Goal: Information Seeking & Learning: Learn about a topic

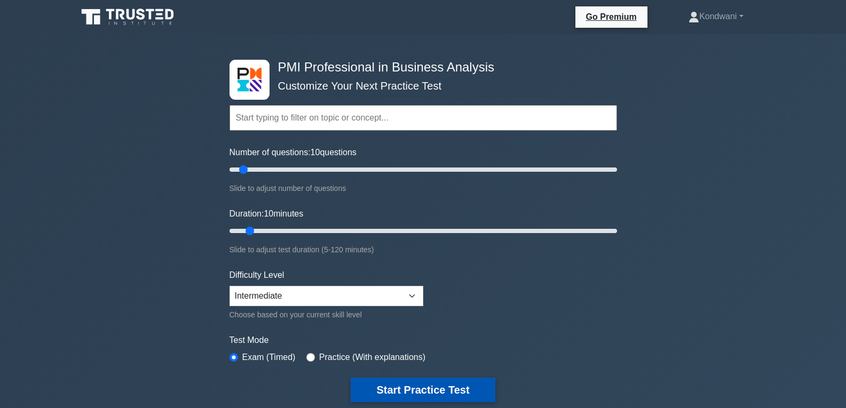
click at [431, 394] on button "Start Practice Test" at bounding box center [423, 390] width 144 height 25
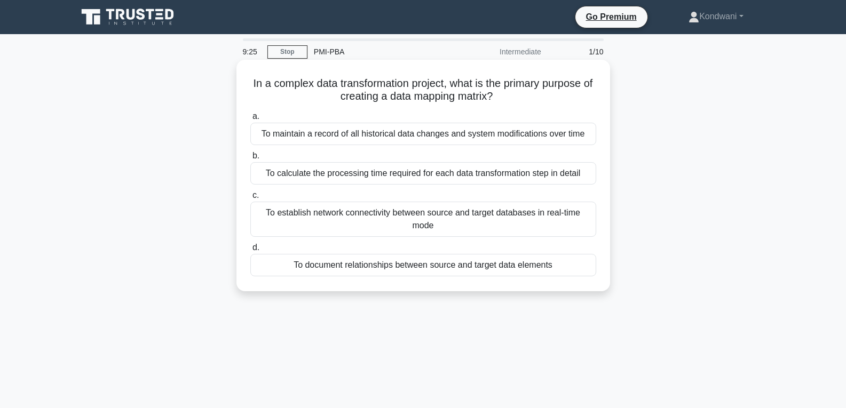
click at [308, 138] on div "To maintain a record of all historical data changes and system modifications ov…" at bounding box center [423, 134] width 346 height 22
click at [250, 120] on input "a. To maintain a record of all historical data changes and system modifications…" at bounding box center [250, 116] width 0 height 7
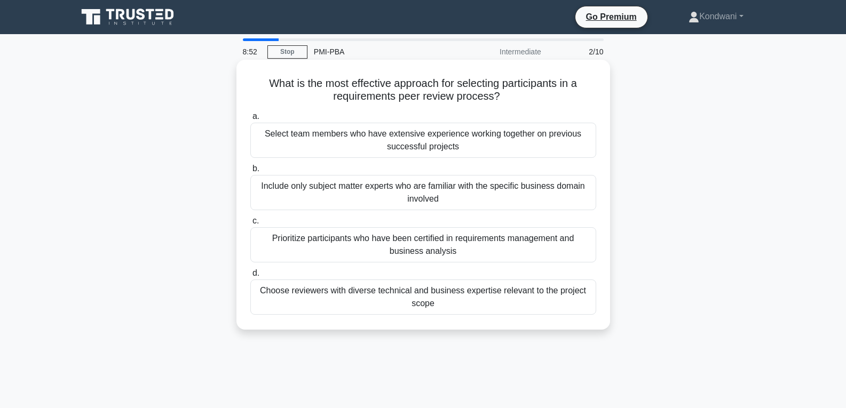
click at [485, 304] on div "Choose reviewers with diverse technical and business expertise relevant to the …" at bounding box center [423, 297] width 346 height 35
click at [250, 277] on input "d. Choose reviewers with diverse technical and business expertise relevant to t…" at bounding box center [250, 273] width 0 height 7
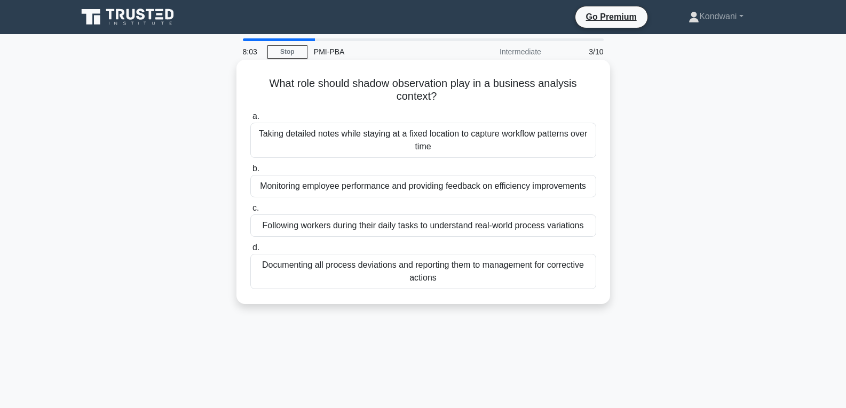
drag, startPoint x: 418, startPoint y: 270, endPoint x: 418, endPoint y: 275, distance: 5.4
click at [418, 275] on div "Documenting all process deviations and reporting them to management for correct…" at bounding box center [423, 271] width 346 height 35
click at [372, 279] on div "Documenting all process deviations and reporting them to management for correct…" at bounding box center [423, 271] width 346 height 35
click at [250, 251] on input "d. Documenting all process deviations and reporting them to management for corr…" at bounding box center [250, 247] width 0 height 7
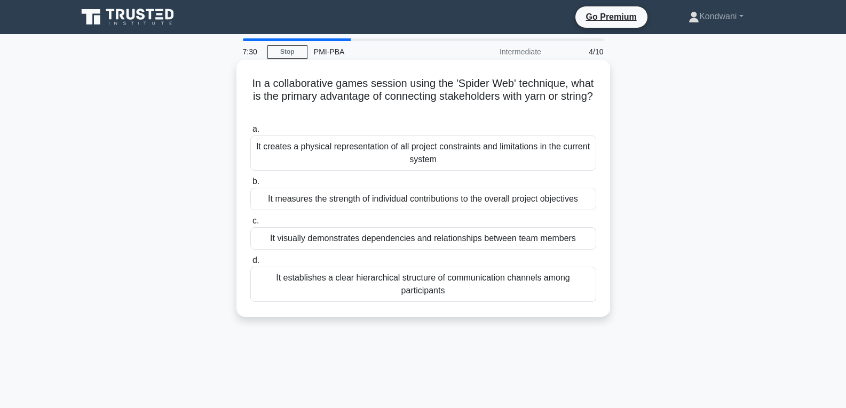
click at [472, 290] on div "It establishes a clear hierarchical structure of communication channels among p…" at bounding box center [423, 284] width 346 height 35
click at [250, 264] on input "d. It establishes a clear hierarchical structure of communication channels amon…" at bounding box center [250, 260] width 0 height 7
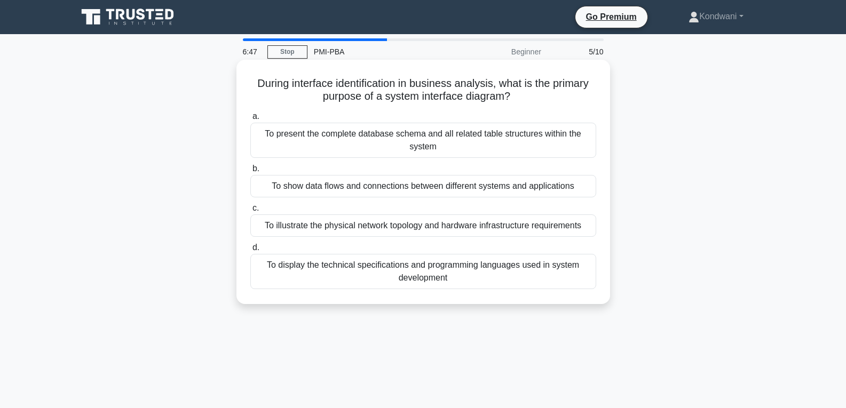
click at [500, 155] on div "To present the complete database schema and all related table structures within…" at bounding box center [423, 140] width 346 height 35
click at [250, 120] on input "a. To present the complete database schema and all related table structures wit…" at bounding box center [250, 116] width 0 height 7
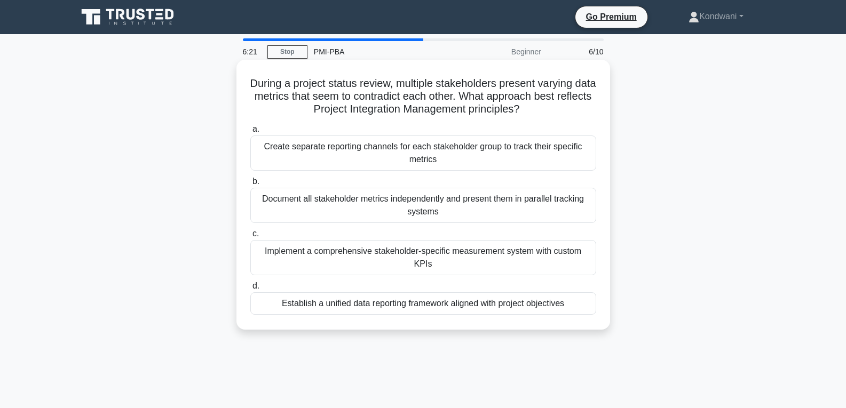
click at [498, 292] on div "Establish a unified data reporting framework aligned with project objectives" at bounding box center [423, 303] width 346 height 22
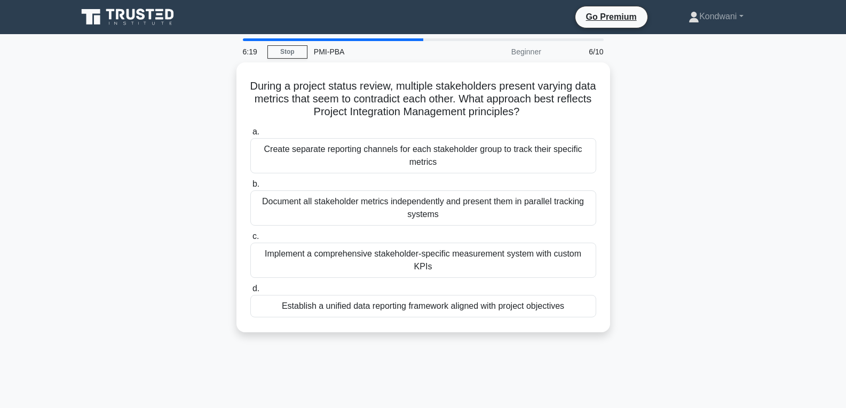
click at [423, 298] on div "Establish a unified data reporting framework aligned with project objectives" at bounding box center [423, 306] width 346 height 22
click at [250, 292] on input "d. Establish a unified data reporting framework aligned with project objectives" at bounding box center [250, 289] width 0 height 7
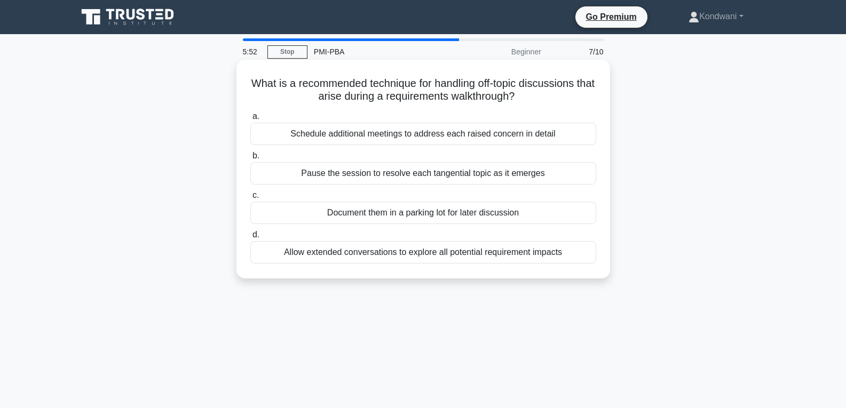
click at [569, 255] on div "Allow extended conversations to explore all potential requirement impacts" at bounding box center [423, 252] width 346 height 22
click at [250, 239] on input "d. Allow extended conversations to explore all potential requirement impacts" at bounding box center [250, 235] width 0 height 7
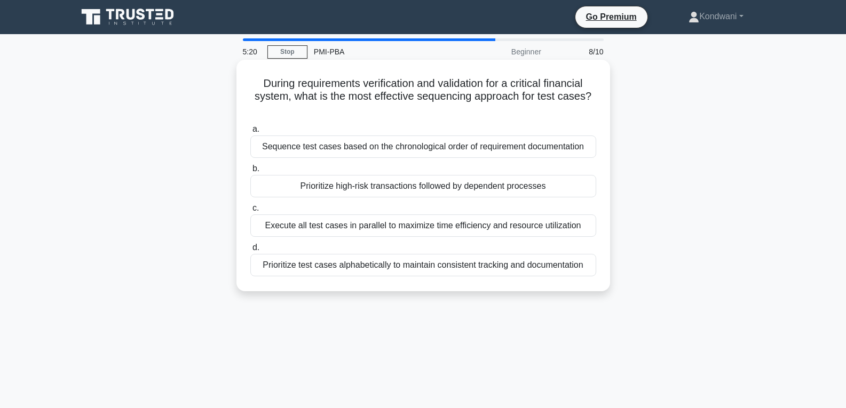
click at [556, 154] on div "Sequence test cases based on the chronological order of requirement documentati…" at bounding box center [423, 147] width 346 height 22
click at [250, 133] on input "a. Sequence test cases based on the chronological order of requirement document…" at bounding box center [250, 129] width 0 height 7
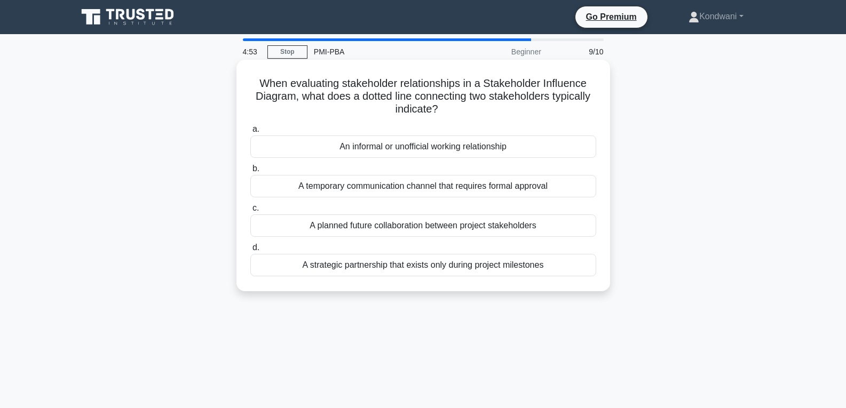
click at [569, 186] on div "A temporary communication channel that requires formal approval" at bounding box center [423, 186] width 346 height 22
click at [250, 172] on input "b. A temporary communication channel that requires formal approval" at bounding box center [250, 168] width 0 height 7
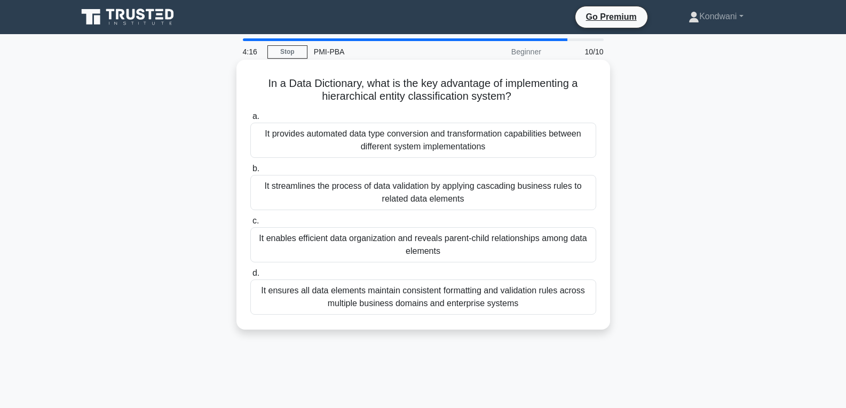
click at [553, 304] on div "It ensures all data elements maintain consistent formatting and validation rule…" at bounding box center [423, 297] width 346 height 35
click at [250, 277] on input "d. It ensures all data elements maintain consistent formatting and validation r…" at bounding box center [250, 273] width 0 height 7
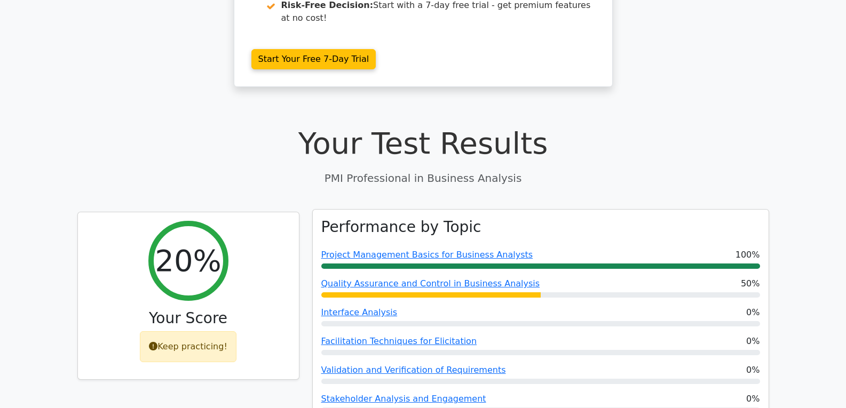
scroll to position [267, 0]
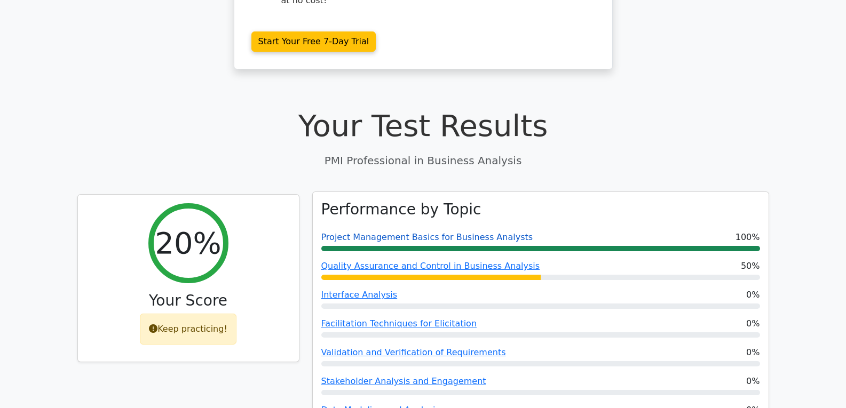
click at [357, 232] on link "Project Management Basics for Business Analysts" at bounding box center [427, 237] width 212 height 10
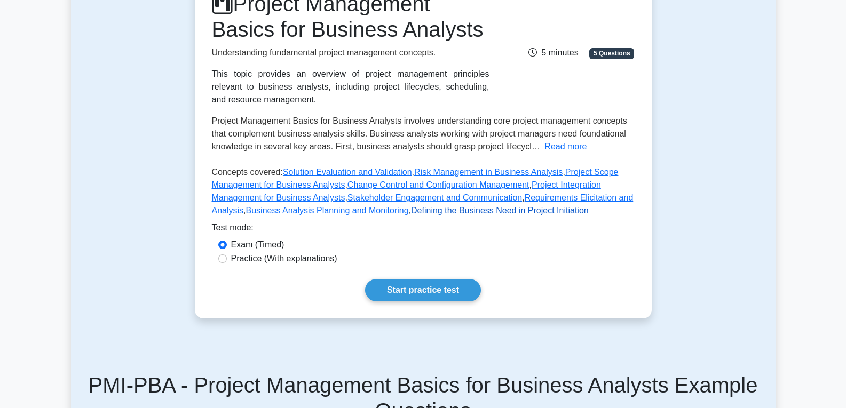
scroll to position [53, 0]
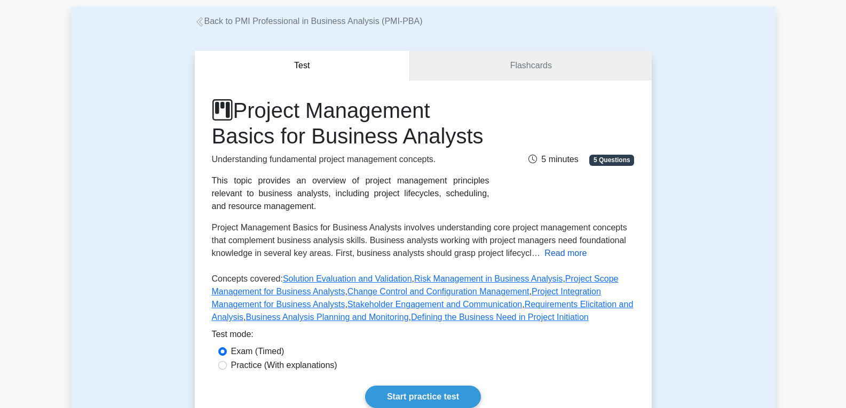
click at [551, 256] on button "Read more" at bounding box center [565, 253] width 42 height 13
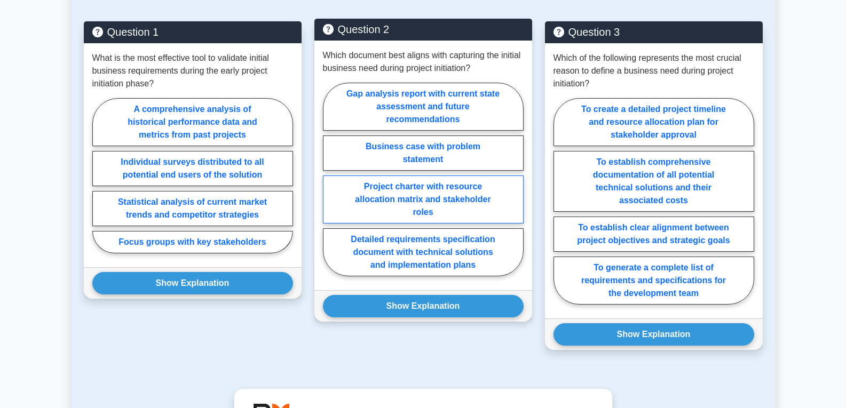
scroll to position [854, 0]
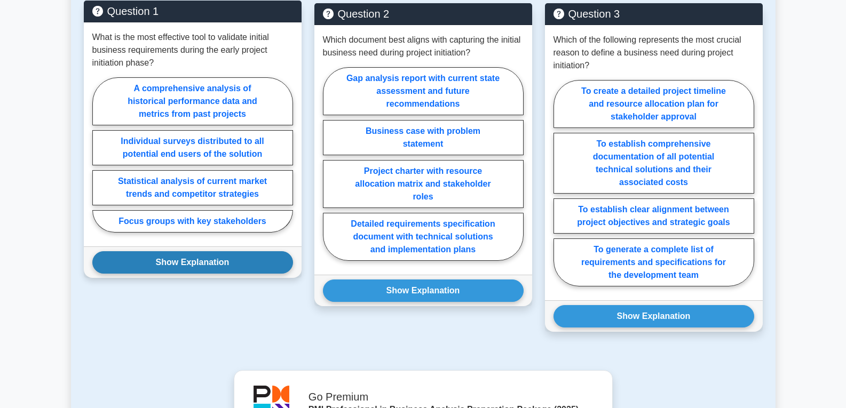
click at [200, 252] on button "Show Explanation" at bounding box center [192, 262] width 201 height 22
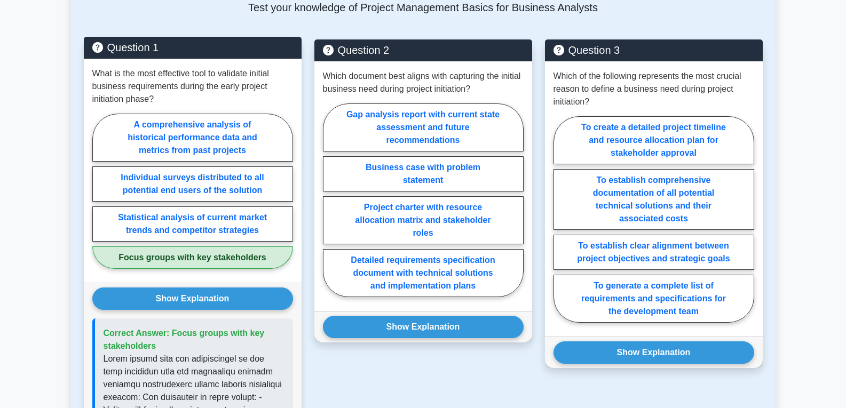
scroll to position [801, 0]
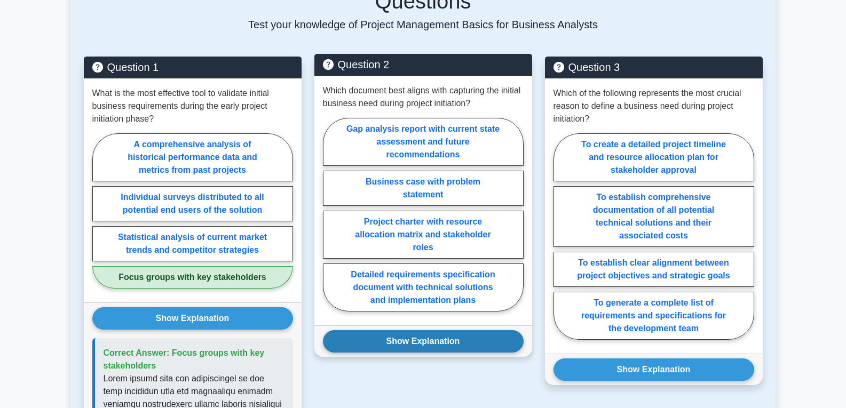
click at [441, 330] on button "Show Explanation" at bounding box center [423, 341] width 201 height 22
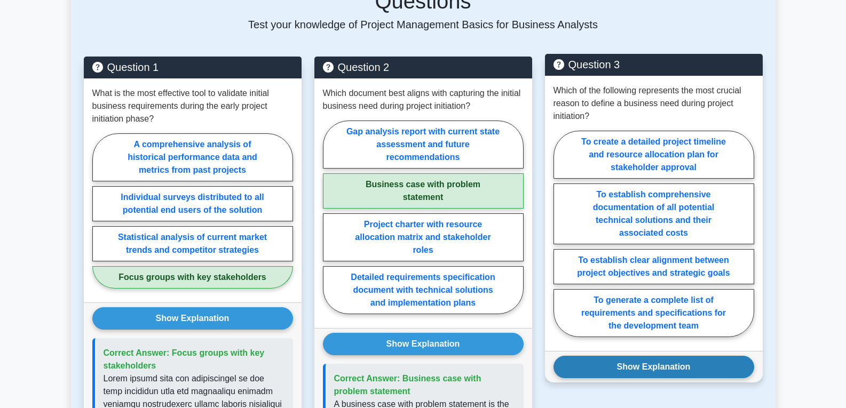
click at [693, 359] on button "Show Explanation" at bounding box center [653, 367] width 201 height 22
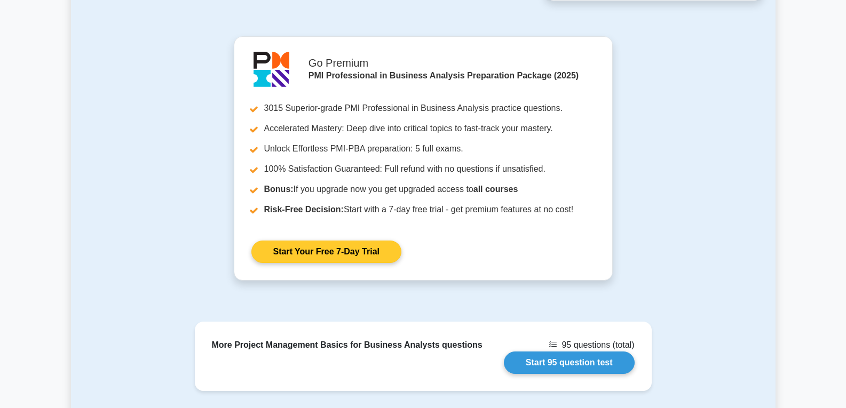
scroll to position [1708, 0]
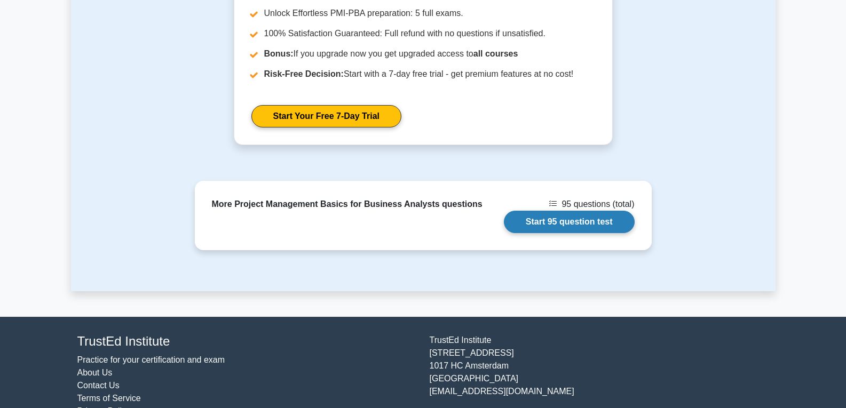
click at [554, 211] on link "Start 95 question test" at bounding box center [569, 222] width 131 height 22
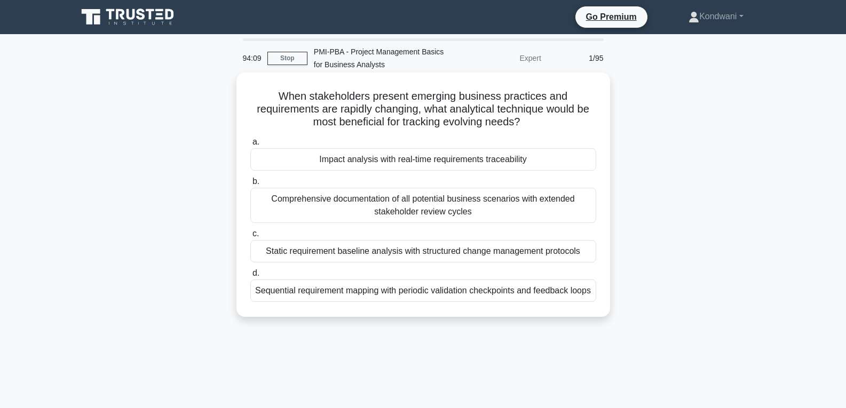
click at [498, 213] on div "Comprehensive documentation of all potential business scenarios with extended s…" at bounding box center [423, 205] width 346 height 35
click at [250, 185] on input "b. Comprehensive documentation of all potential business scenarios with extende…" at bounding box center [250, 181] width 0 height 7
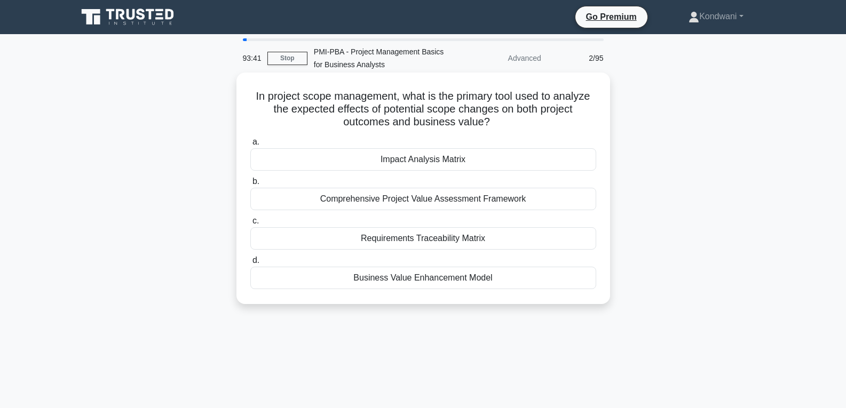
click at [566, 204] on div "Comprehensive Project Value Assessment Framework" at bounding box center [423, 199] width 346 height 22
click at [250, 185] on input "b. Comprehensive Project Value Assessment Framework" at bounding box center [250, 181] width 0 height 7
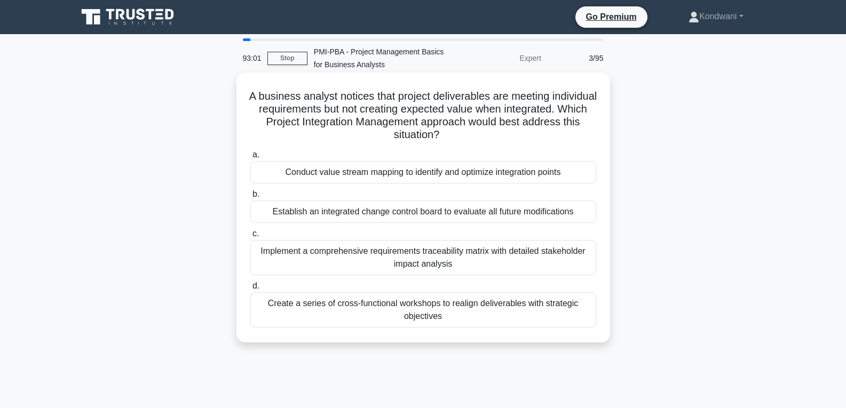
click at [522, 320] on div "Create a series of cross-functional workshops to realign deliverables with stra…" at bounding box center [423, 309] width 346 height 35
click at [250, 290] on input "d. Create a series of cross-functional workshops to realign deliverables with s…" at bounding box center [250, 286] width 0 height 7
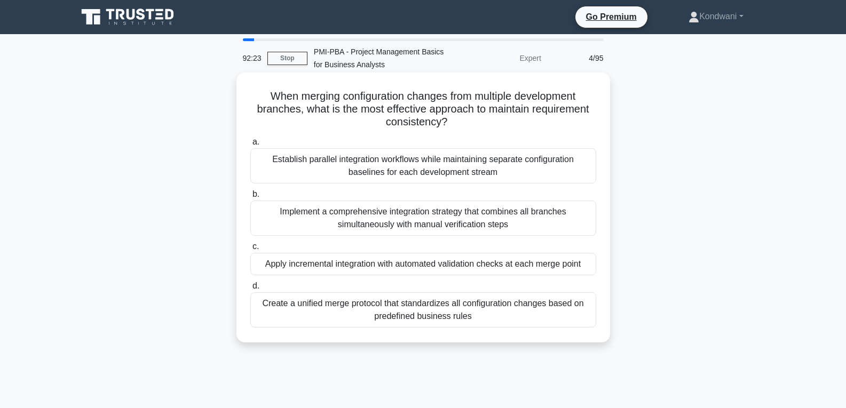
click at [552, 172] on div "Establish parallel integration workflows while maintaining separate configurati…" at bounding box center [423, 165] width 346 height 35
click at [250, 146] on input "a. Establish parallel integration workflows while maintaining separate configur…" at bounding box center [250, 142] width 0 height 7
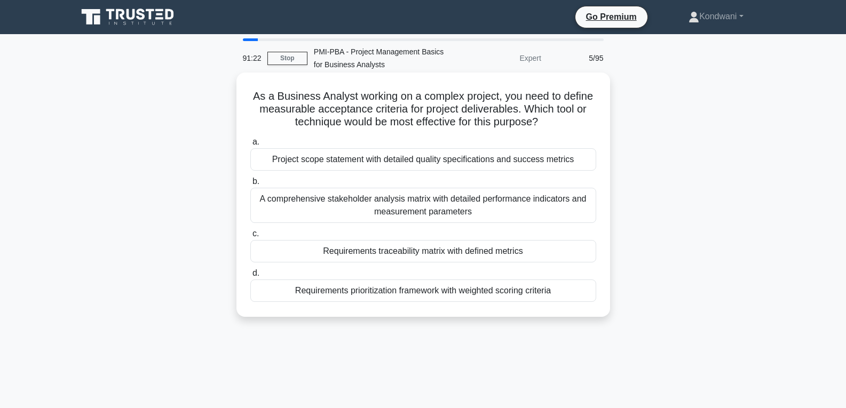
click at [586, 172] on div "a. Project scope statement with detailed quality specifications and success met…" at bounding box center [423, 218] width 359 height 171
click at [580, 167] on div "Project scope statement with detailed quality specifications and success metrics" at bounding box center [423, 159] width 346 height 22
click at [250, 146] on input "a. Project scope statement with detailed quality specifications and success met…" at bounding box center [250, 142] width 0 height 7
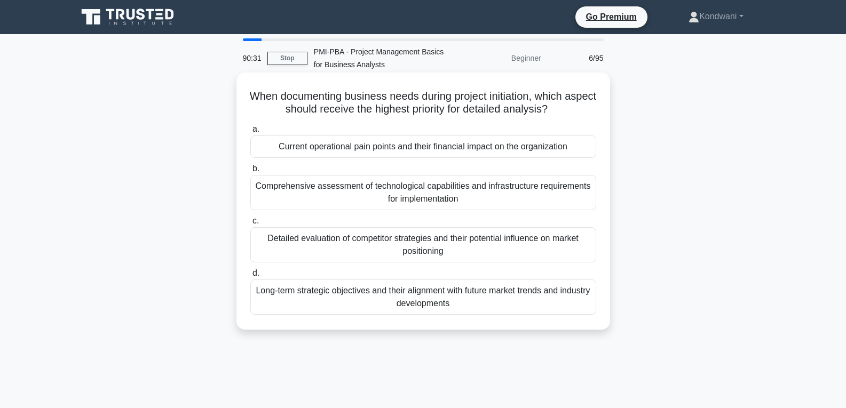
click at [585, 150] on div "Current operational pain points and their financial impact on the organization" at bounding box center [423, 147] width 346 height 22
click at [250, 133] on input "a. Current operational pain points and their financial impact on the organizati…" at bounding box center [250, 129] width 0 height 7
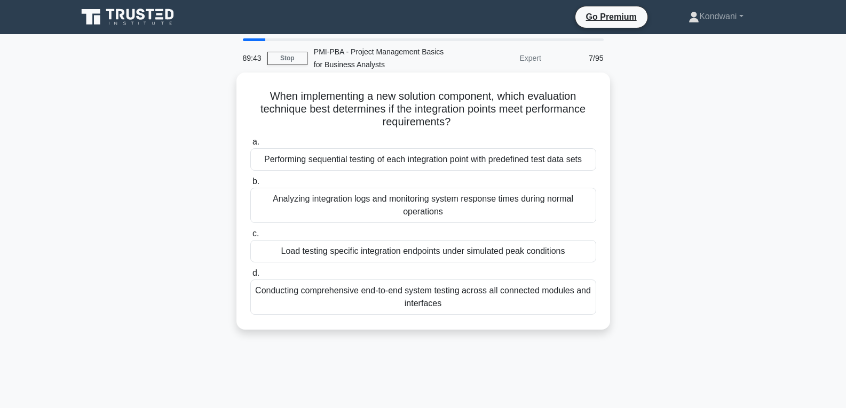
click at [496, 261] on div "Load testing specific integration endpoints under simulated peak conditions" at bounding box center [423, 251] width 346 height 22
click at [250, 237] on input "c. Load testing specific integration endpoints under simulated peak conditions" at bounding box center [250, 234] width 0 height 7
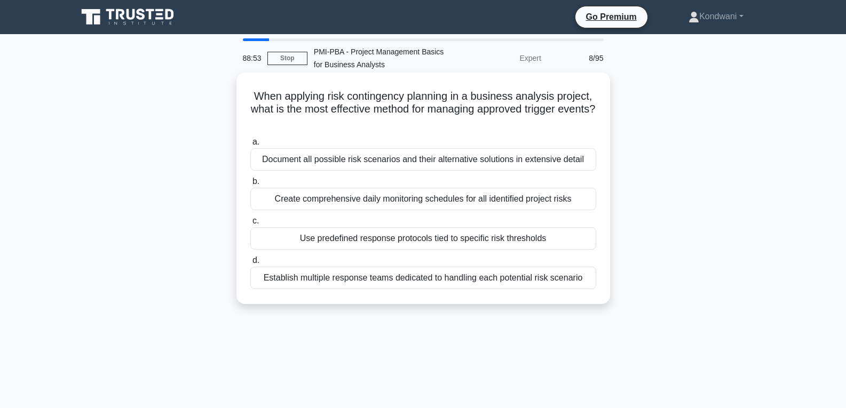
click at [513, 168] on div "Document all possible risk scenarios and their alternative solutions in extensi…" at bounding box center [423, 159] width 346 height 22
click at [250, 146] on input "a. Document all possible risk scenarios and their alternative solutions in exte…" at bounding box center [250, 142] width 0 height 7
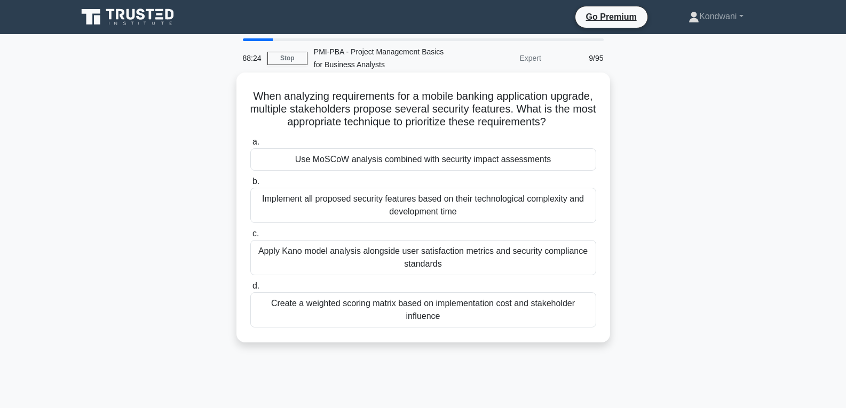
click at [512, 315] on div "Create a weighted scoring matrix based on implementation cost and stakeholder i…" at bounding box center [423, 309] width 346 height 35
click at [250, 290] on input "d. Create a weighted scoring matrix based on implementation cost and stakeholde…" at bounding box center [250, 286] width 0 height 7
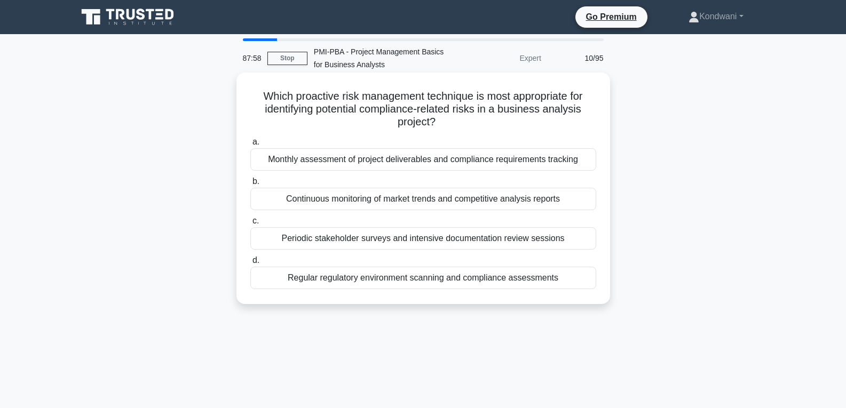
click at [574, 279] on div "Regular regulatory environment scanning and compliance assessments" at bounding box center [423, 278] width 346 height 22
click at [250, 264] on input "d. Regular regulatory environment scanning and compliance assessments" at bounding box center [250, 260] width 0 height 7
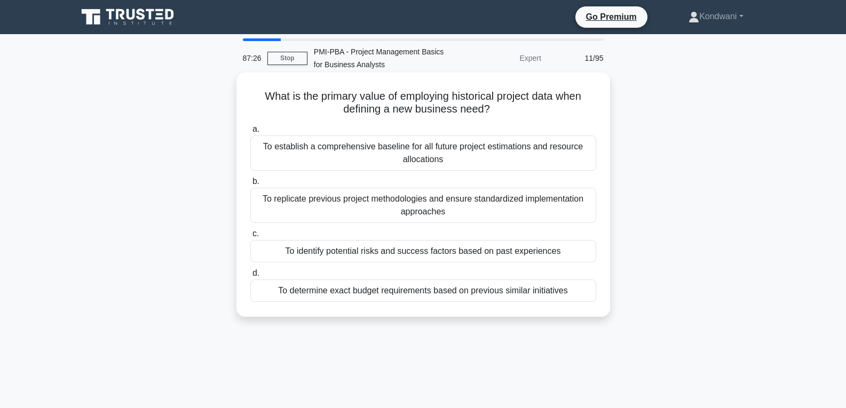
click at [489, 160] on div "To establish a comprehensive baseline for all future project estimations and re…" at bounding box center [423, 153] width 346 height 35
click at [250, 133] on input "a. To establish a comprehensive baseline for all future project estimations and…" at bounding box center [250, 129] width 0 height 7
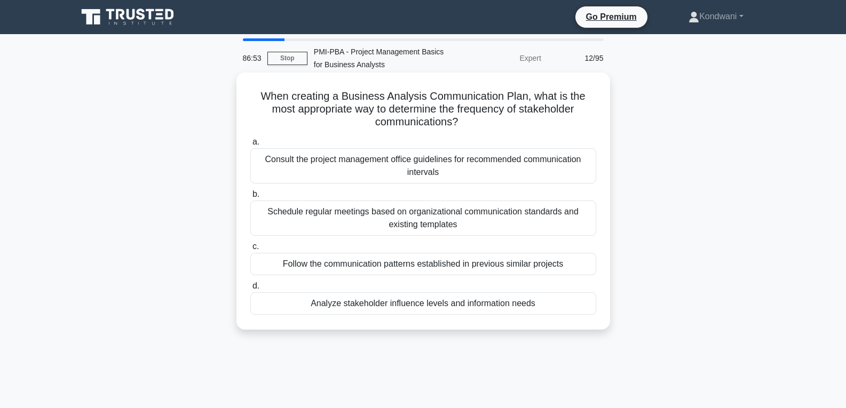
click at [572, 306] on div "Analyze stakeholder influence levels and information needs" at bounding box center [423, 303] width 346 height 22
click at [250, 290] on input "d. Analyze stakeholder influence levels and information needs" at bounding box center [250, 286] width 0 height 7
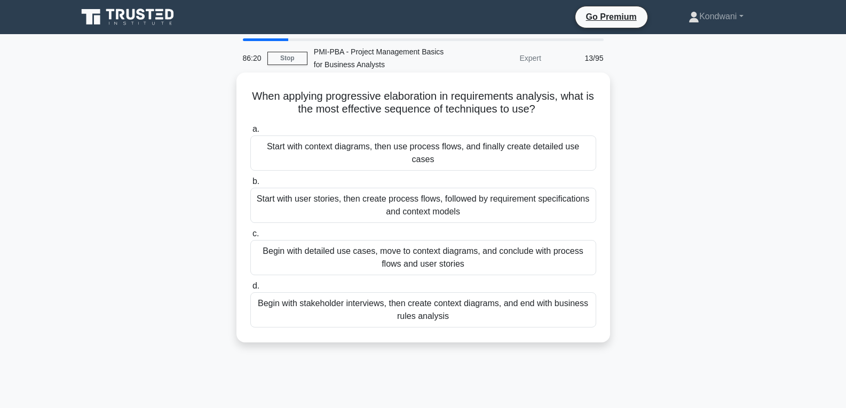
click at [570, 305] on div "Begin with stakeholder interviews, then create context diagrams, and end with b…" at bounding box center [423, 309] width 346 height 35
click at [250, 290] on input "d. Begin with stakeholder interviews, then create context diagrams, and end wit…" at bounding box center [250, 286] width 0 height 7
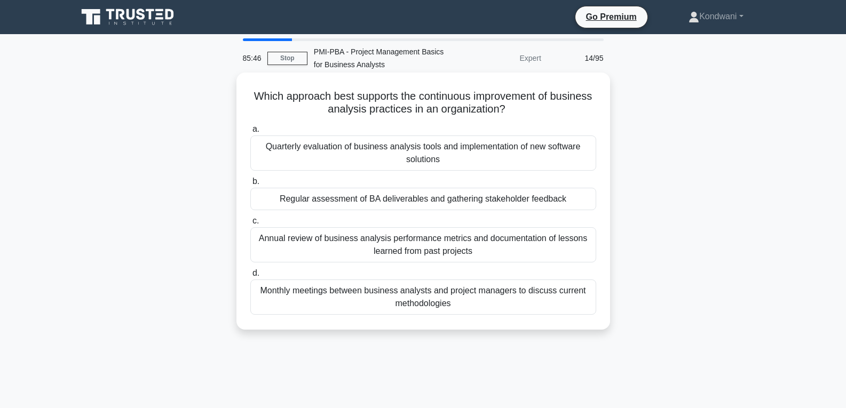
click at [544, 308] on div "Monthly meetings between business analysts and project managers to discuss curr…" at bounding box center [423, 297] width 346 height 35
click at [250, 277] on input "d. Monthly meetings between business analysts and project managers to discuss c…" at bounding box center [250, 273] width 0 height 7
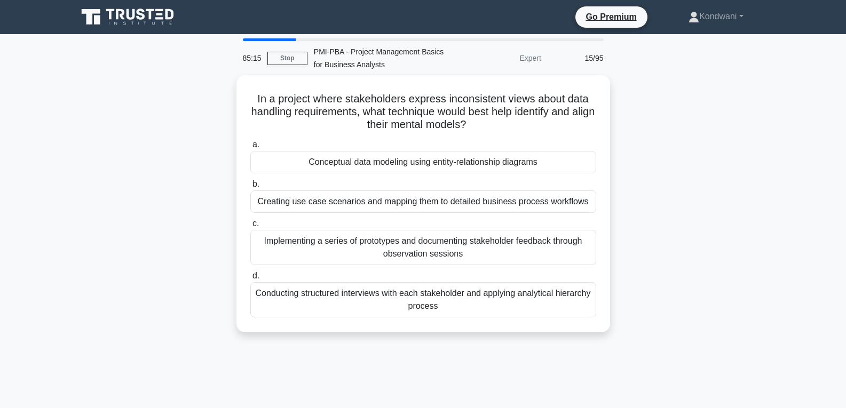
click at [544, 308] on div "Conducting structured interviews with each stakeholder and applying analytical …" at bounding box center [423, 299] width 346 height 35
click at [250, 280] on input "d. Conducting structured interviews with each stakeholder and applying analytic…" at bounding box center [250, 276] width 0 height 7
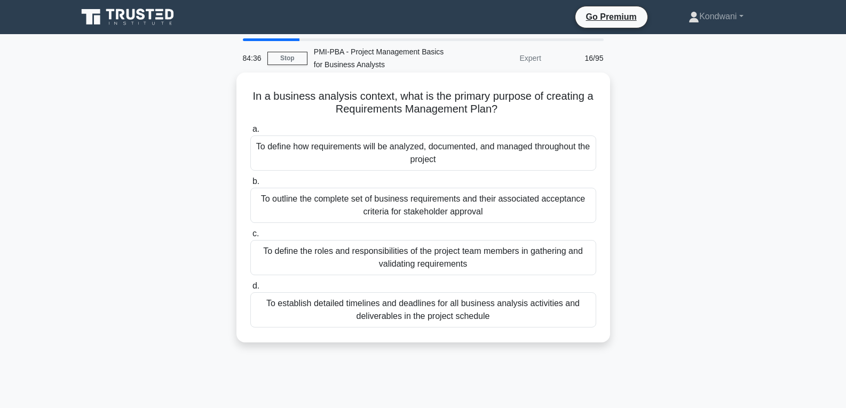
click at [527, 215] on div "To outline the complete set of business requirements and their associated accep…" at bounding box center [423, 205] width 346 height 35
click at [250, 185] on input "b. To outline the complete set of business requirements and their associated ac…" at bounding box center [250, 181] width 0 height 7
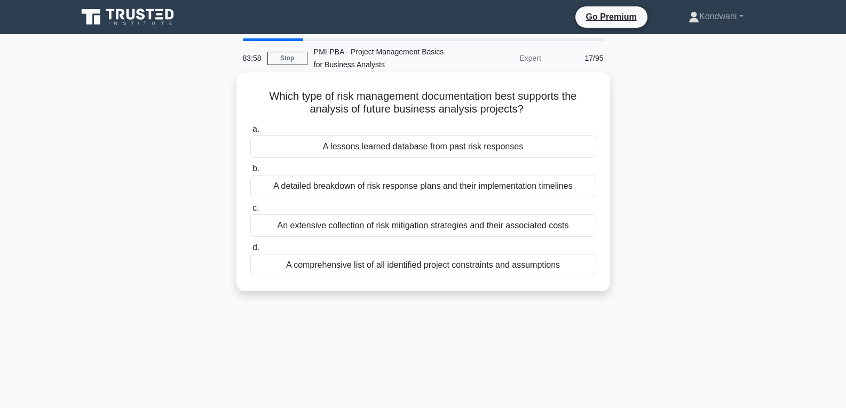
click at [547, 147] on div "A lessons learned database from past risk responses" at bounding box center [423, 147] width 346 height 22
click at [250, 133] on input "a. A lessons learned database from past risk responses" at bounding box center [250, 129] width 0 height 7
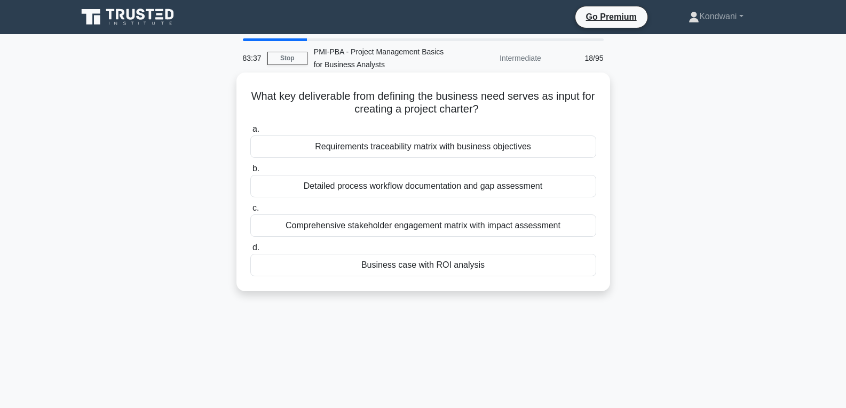
click at [537, 271] on div "Business case with ROI analysis" at bounding box center [423, 265] width 346 height 22
click at [250, 251] on input "d. Business case with ROI analysis" at bounding box center [250, 247] width 0 height 7
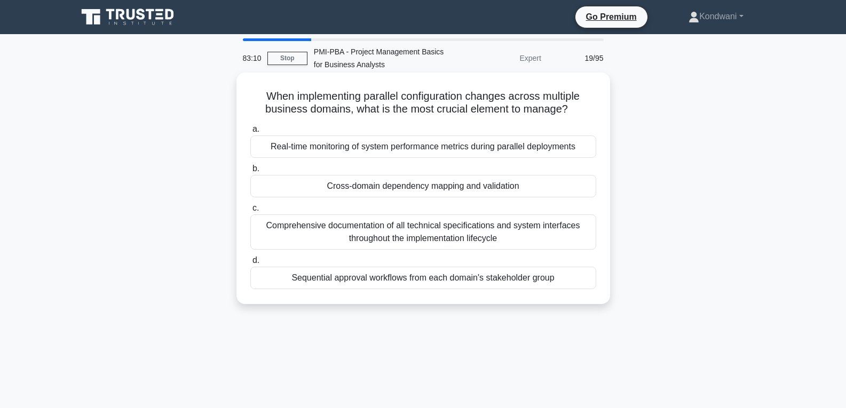
click at [583, 282] on div "Sequential approval workflows from each domain's stakeholder group" at bounding box center [423, 278] width 346 height 22
click at [250, 264] on input "d. Sequential approval workflows from each domain's stakeholder group" at bounding box center [250, 260] width 0 height 7
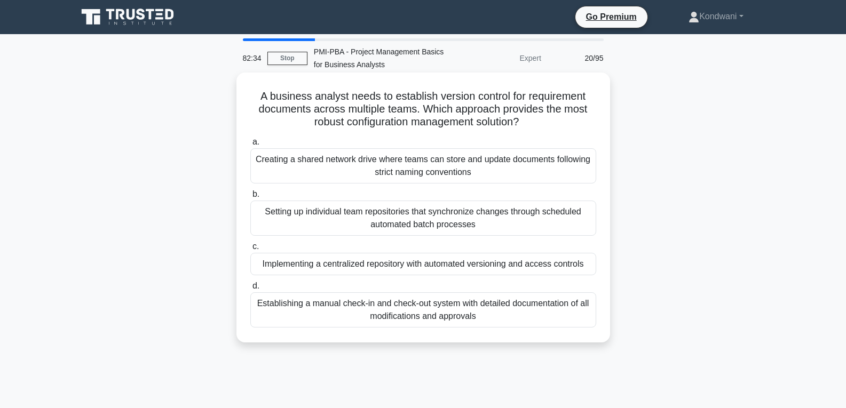
click at [500, 178] on div "Creating a shared network drive where teams can store and update documents foll…" at bounding box center [423, 165] width 346 height 35
click at [250, 146] on input "a. Creating a shared network drive where teams can store and update documents f…" at bounding box center [250, 142] width 0 height 7
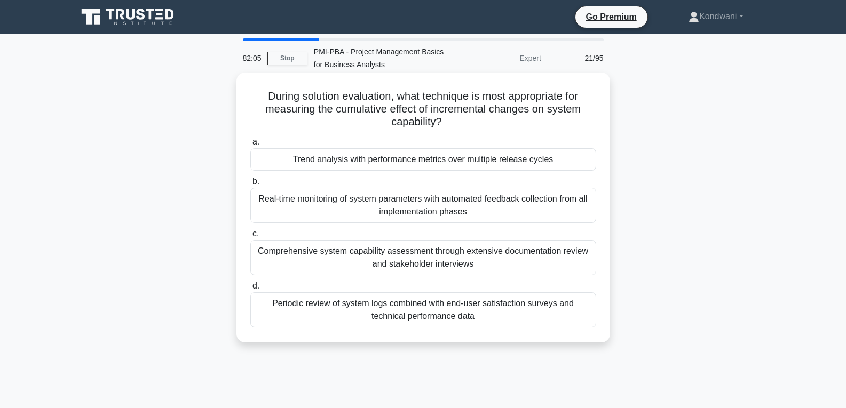
click at [498, 319] on div "Periodic review of system logs combined with end-user satisfaction surveys and …" at bounding box center [423, 309] width 346 height 35
click at [250, 290] on input "d. Periodic review of system logs combined with end-user satisfaction surveys a…" at bounding box center [250, 286] width 0 height 7
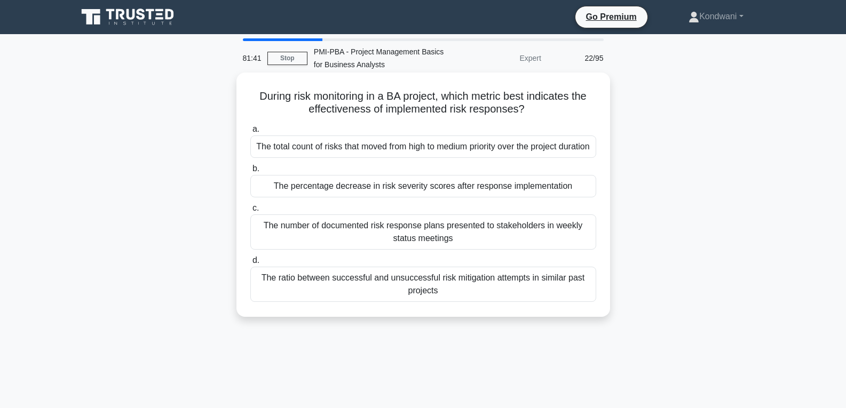
click at [500, 300] on div "The ratio between successful and unsuccessful risk mitigation attempts in simil…" at bounding box center [423, 284] width 346 height 35
click at [250, 264] on input "d. The ratio between successful and unsuccessful risk mitigation attempts in si…" at bounding box center [250, 260] width 0 height 7
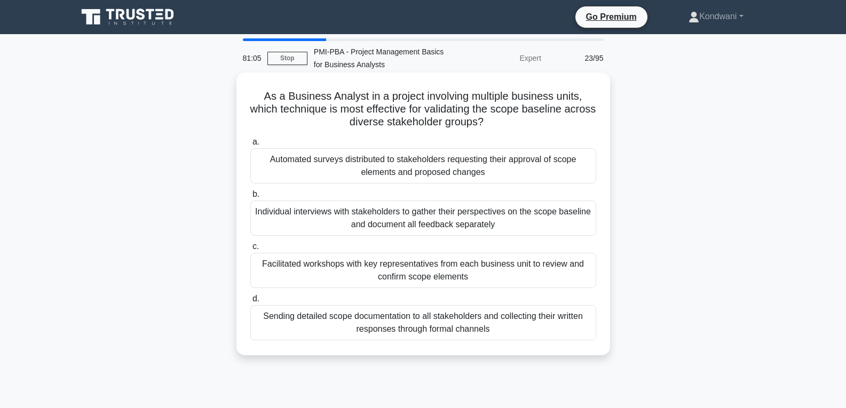
click at [502, 276] on div "Facilitated workshops with key representatives from each business unit to revie…" at bounding box center [423, 270] width 346 height 35
click at [250, 250] on input "c. Facilitated workshops with key representatives from each business unit to re…" at bounding box center [250, 246] width 0 height 7
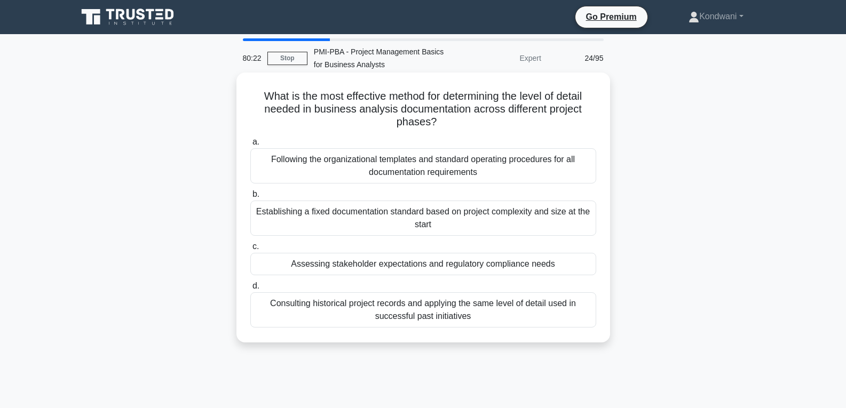
click at [537, 318] on div "Consulting historical project records and applying the same level of detail use…" at bounding box center [423, 309] width 346 height 35
click at [250, 290] on input "d. Consulting historical project records and applying the same level of detail …" at bounding box center [250, 286] width 0 height 7
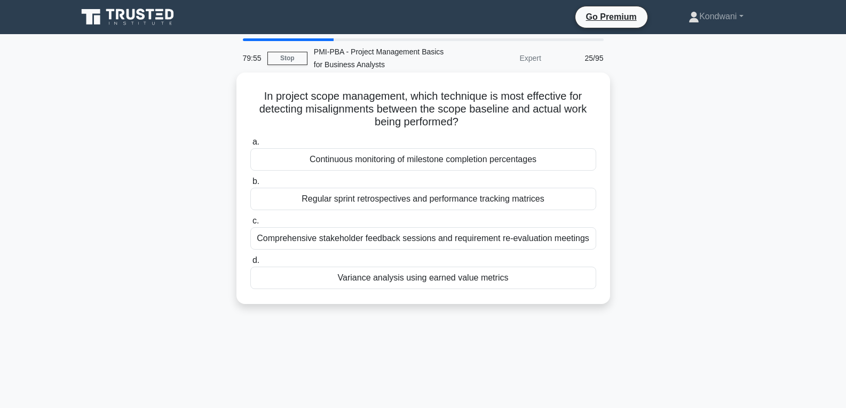
click at [528, 282] on div "Variance analysis using earned value metrics" at bounding box center [423, 278] width 346 height 22
click at [250, 264] on input "d. Variance analysis using earned value metrics" at bounding box center [250, 260] width 0 height 7
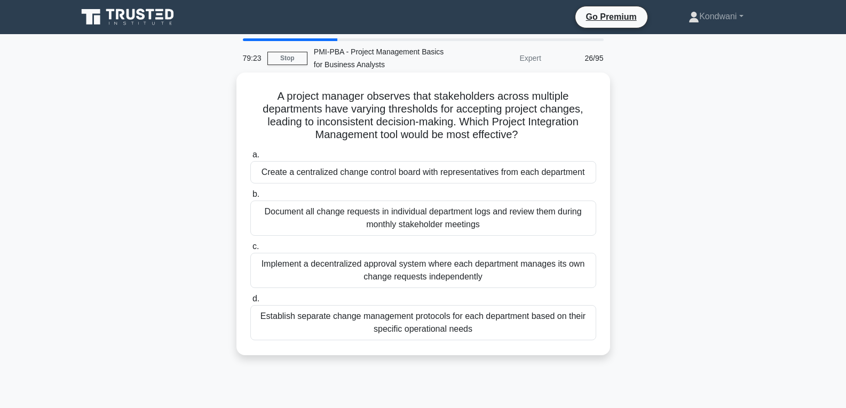
click at [465, 177] on div "Create a centralized change control board with representatives from each depart…" at bounding box center [423, 172] width 346 height 22
click at [250, 159] on input "a. Create a centralized change control board with representatives from each dep…" at bounding box center [250, 155] width 0 height 7
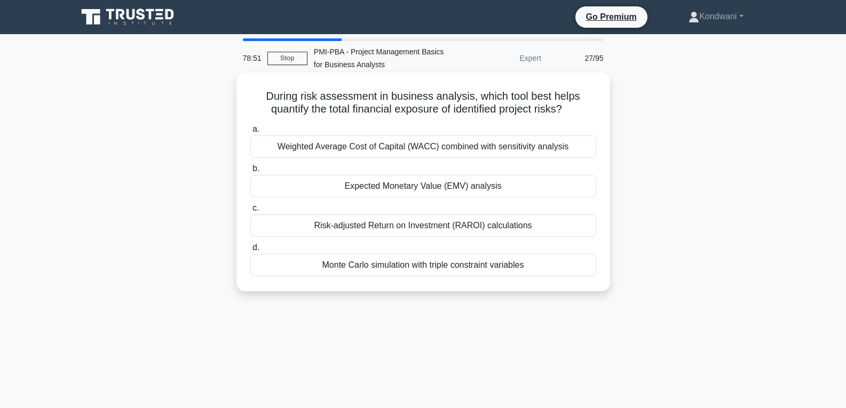
click at [522, 180] on div "Expected Monetary Value (EMV) analysis" at bounding box center [423, 186] width 346 height 22
click at [250, 172] on input "b. Expected Monetary Value (EMV) analysis" at bounding box center [250, 168] width 0 height 7
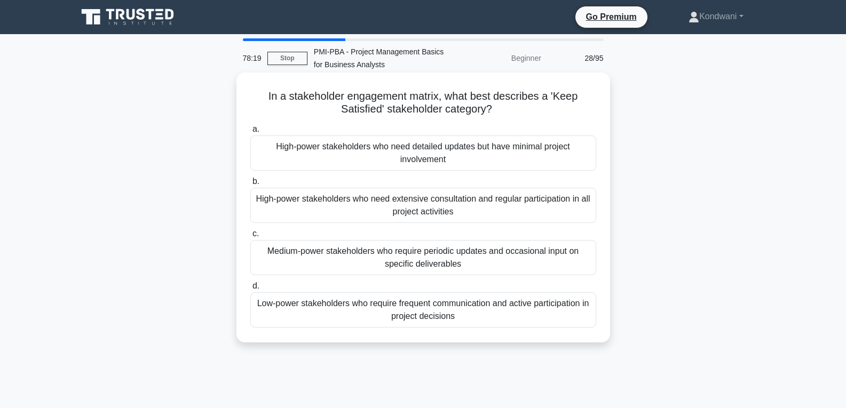
click at [517, 212] on div "High-power stakeholders who need extensive consultation and regular participati…" at bounding box center [423, 205] width 346 height 35
click at [250, 185] on input "b. High-power stakeholders who need extensive consultation and regular particip…" at bounding box center [250, 181] width 0 height 7
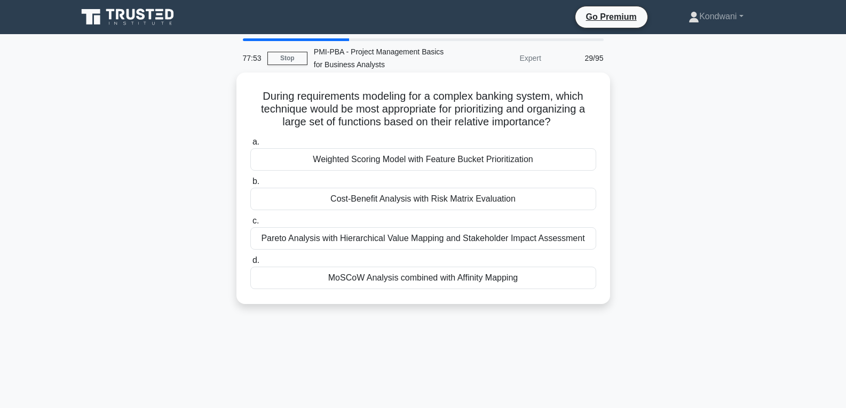
click at [526, 201] on div "Cost-Benefit Analysis with Risk Matrix Evaluation" at bounding box center [423, 199] width 346 height 22
click at [250, 185] on input "b. Cost-Benefit Analysis with Risk Matrix Evaluation" at bounding box center [250, 181] width 0 height 7
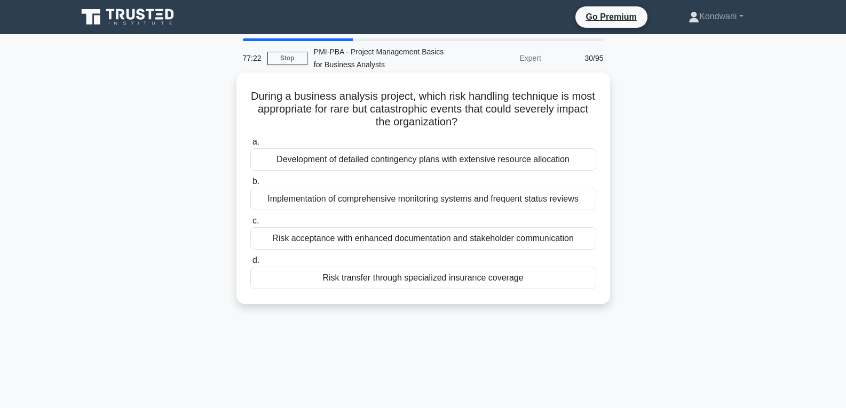
click at [546, 275] on div "Risk transfer through specialized insurance coverage" at bounding box center [423, 278] width 346 height 22
click at [250, 264] on input "d. Risk transfer through specialized insurance coverage" at bounding box center [250, 260] width 0 height 7
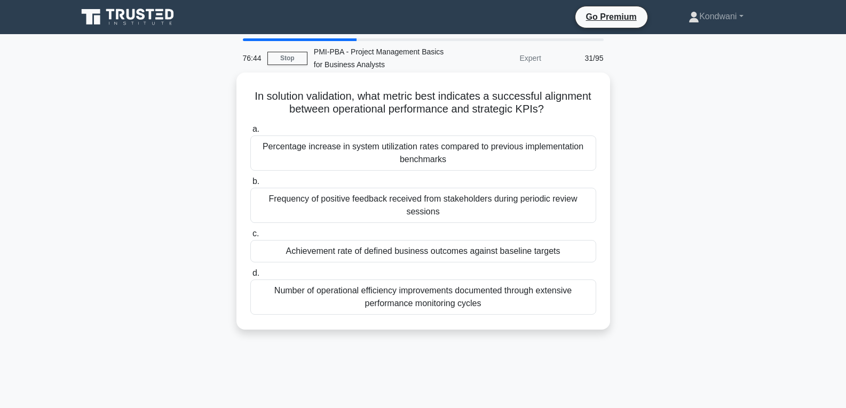
click at [550, 257] on div "Achievement rate of defined business outcomes against baseline targets" at bounding box center [423, 251] width 346 height 22
click at [250, 237] on input "c. Achievement rate of defined business outcomes against baseline targets" at bounding box center [250, 234] width 0 height 7
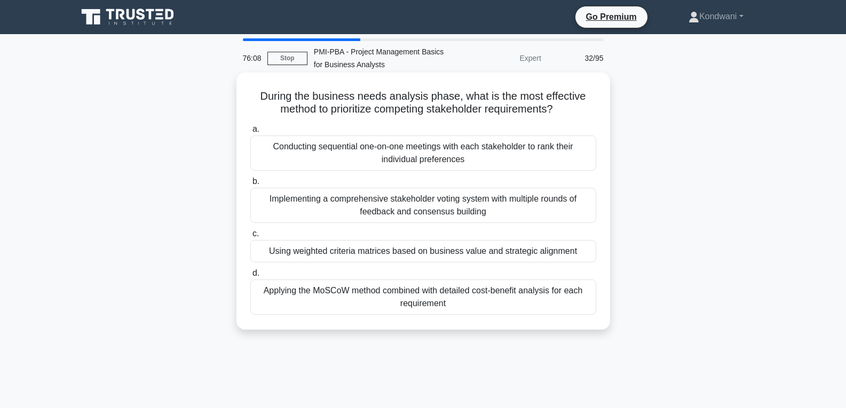
click at [486, 304] on div "Applying the MoSCoW method combined with detailed cost-benefit analysis for eac…" at bounding box center [423, 297] width 346 height 35
click at [250, 277] on input "d. Applying the MoSCoW method combined with detailed cost-benefit analysis for …" at bounding box center [250, 273] width 0 height 7
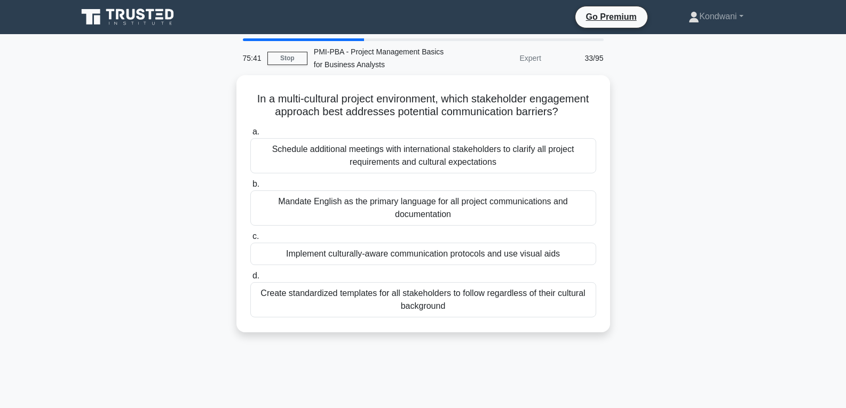
click at [486, 304] on div "Create standardized templates for all stakeholders to follow regardless of thei…" at bounding box center [423, 299] width 346 height 35
click at [250, 280] on input "d. Create standardized templates for all stakeholders to follow regardless of t…" at bounding box center [250, 276] width 0 height 7
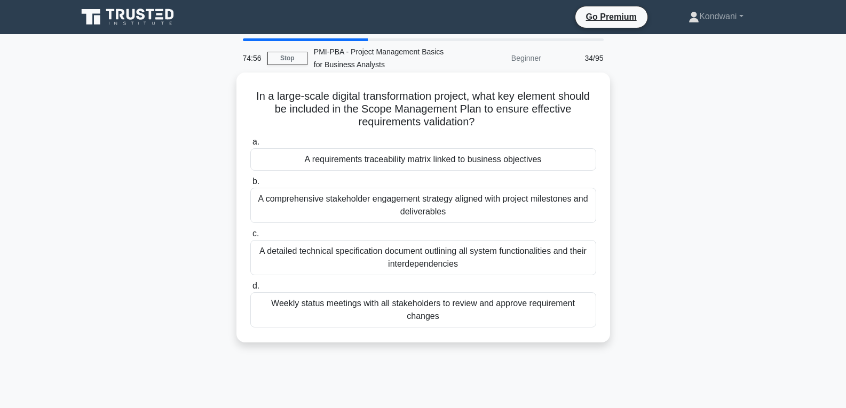
click at [550, 160] on div "A requirements traceability matrix linked to business objectives" at bounding box center [423, 159] width 346 height 22
click at [250, 146] on input "a. A requirements traceability matrix linked to business objectives" at bounding box center [250, 142] width 0 height 7
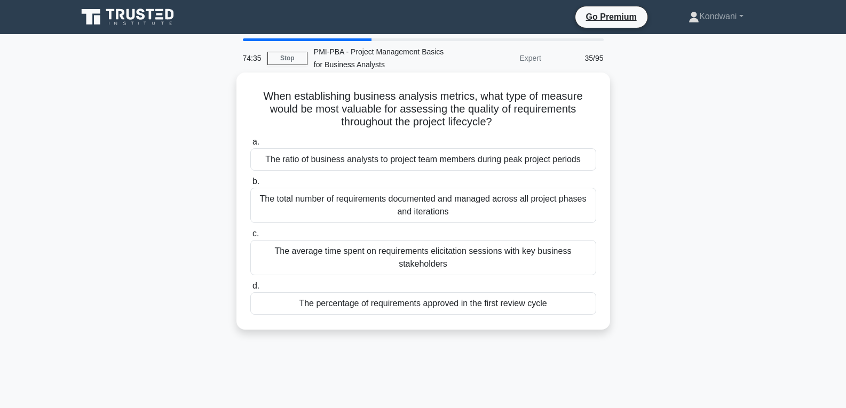
click at [510, 210] on div "The total number of requirements documented and managed across all project phas…" at bounding box center [423, 205] width 346 height 35
click at [250, 185] on input "b. The total number of requirements documented and managed across all project p…" at bounding box center [250, 181] width 0 height 7
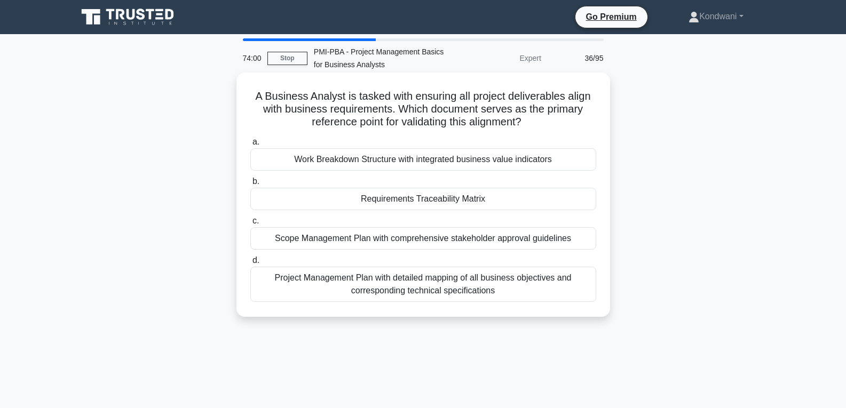
click at [576, 245] on div "Scope Management Plan with comprehensive stakeholder approval guidelines" at bounding box center [423, 238] width 346 height 22
click at [250, 225] on input "c. Scope Management Plan with comprehensive stakeholder approval guidelines" at bounding box center [250, 221] width 0 height 7
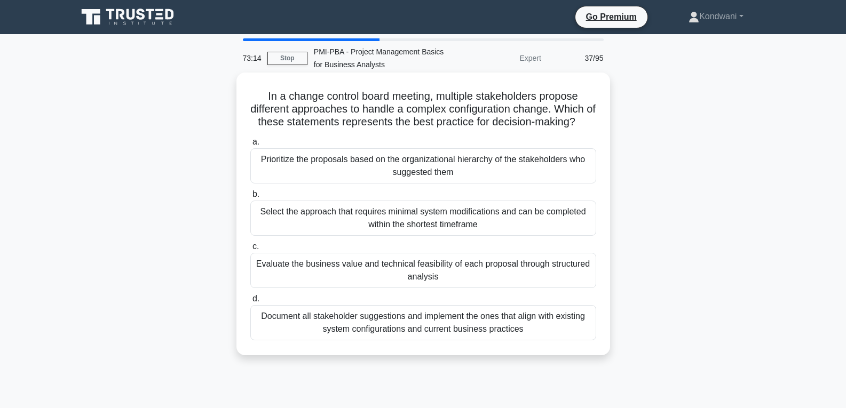
click at [523, 288] on div "Evaluate the business value and technical feasibility of each proposal through …" at bounding box center [423, 270] width 346 height 35
click at [250, 250] on input "c. Evaluate the business value and technical feasibility of each proposal throu…" at bounding box center [250, 246] width 0 height 7
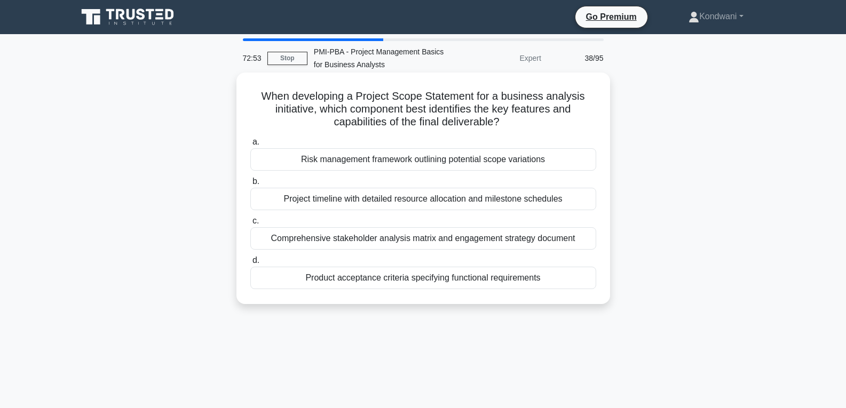
click at [560, 280] on div "Product acceptance criteria specifying functional requirements" at bounding box center [423, 278] width 346 height 22
click at [250, 264] on input "d. Product acceptance criteria specifying functional requirements" at bounding box center [250, 260] width 0 height 7
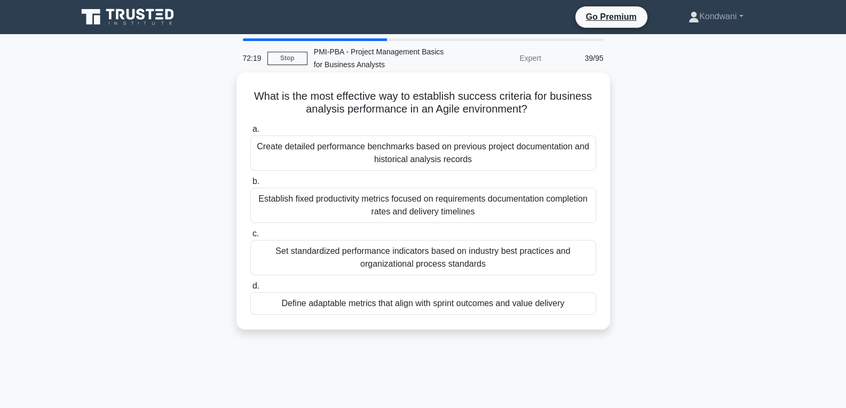
click at [584, 307] on div "Define adaptable metrics that align with sprint outcomes and value delivery" at bounding box center [423, 303] width 346 height 22
click at [250, 290] on input "d. Define adaptable metrics that align with sprint outcomes and value delivery" at bounding box center [250, 286] width 0 height 7
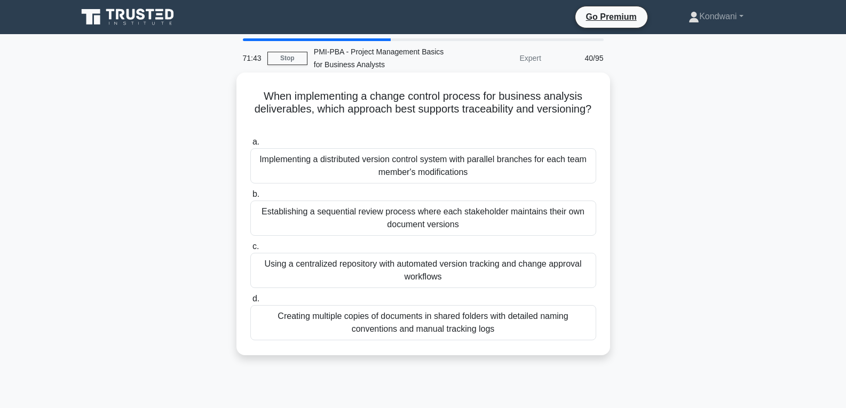
click at [487, 283] on div "Using a centralized repository with automated version tracking and change appro…" at bounding box center [423, 270] width 346 height 35
click at [250, 250] on input "c. Using a centralized repository with automated version tracking and change ap…" at bounding box center [250, 246] width 0 height 7
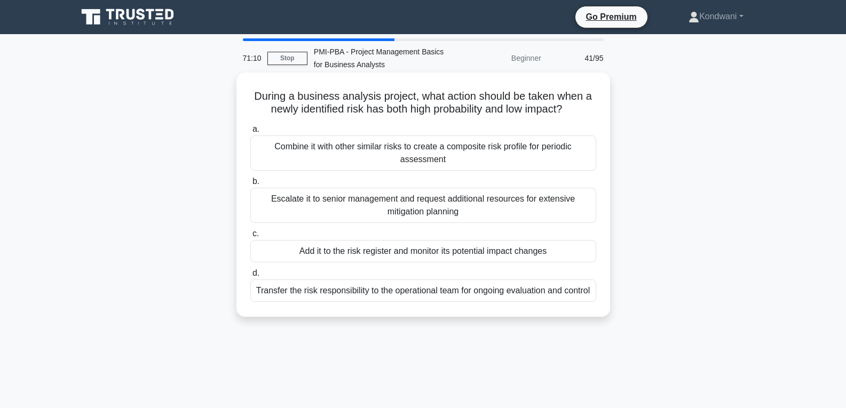
click at [572, 258] on div "Add it to the risk register and monitor its potential impact changes" at bounding box center [423, 251] width 346 height 22
click at [250, 237] on input "c. Add it to the risk register and monitor its potential impact changes" at bounding box center [250, 234] width 0 height 7
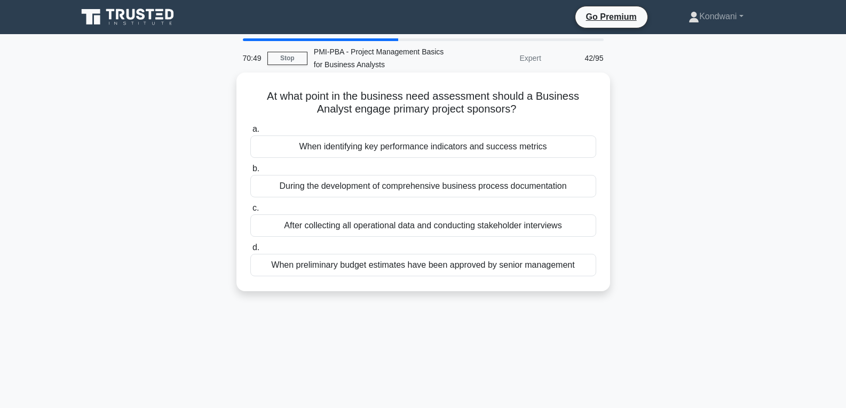
click at [397, 156] on div "When identifying key performance indicators and success metrics" at bounding box center [423, 147] width 346 height 22
click at [250, 133] on input "a. When identifying key performance indicators and success metrics" at bounding box center [250, 129] width 0 height 7
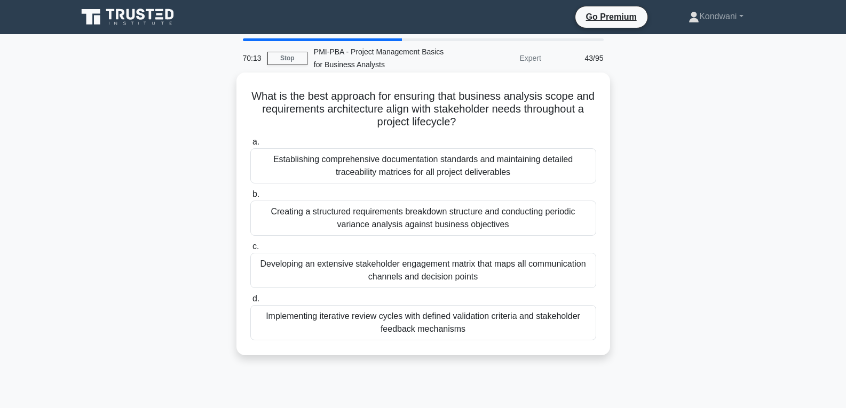
click at [500, 333] on div "Implementing iterative review cycles with defined validation criteria and stake…" at bounding box center [423, 322] width 346 height 35
click at [250, 303] on input "d. Implementing iterative review cycles with defined validation criteria and st…" at bounding box center [250, 299] width 0 height 7
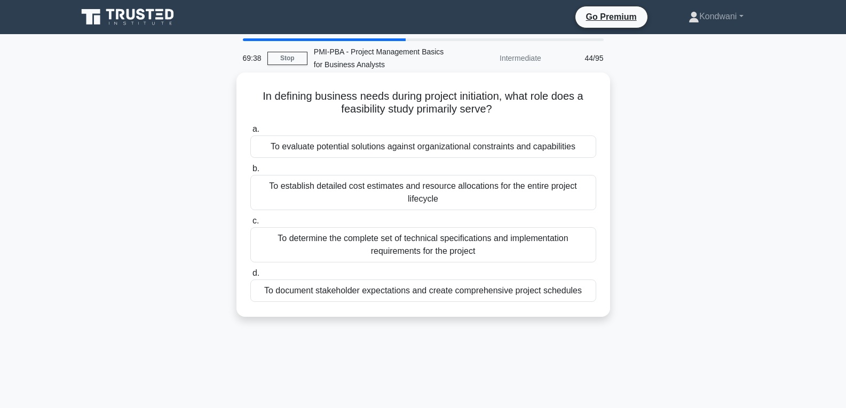
click at [512, 253] on div "To determine the complete set of technical specifications and implementation re…" at bounding box center [423, 244] width 346 height 35
click at [250, 225] on input "c. To determine the complete set of technical specifications and implementation…" at bounding box center [250, 221] width 0 height 7
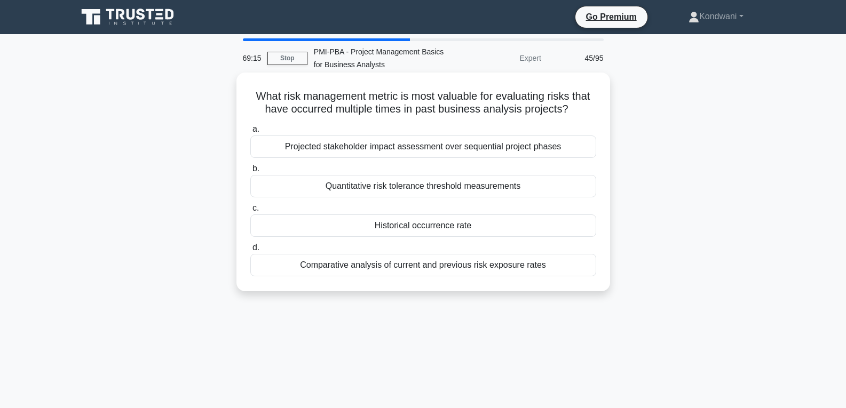
click at [551, 191] on div "Quantitative risk tolerance threshold measurements" at bounding box center [423, 186] width 346 height 22
click at [250, 172] on input "b. Quantitative risk tolerance threshold measurements" at bounding box center [250, 168] width 0 height 7
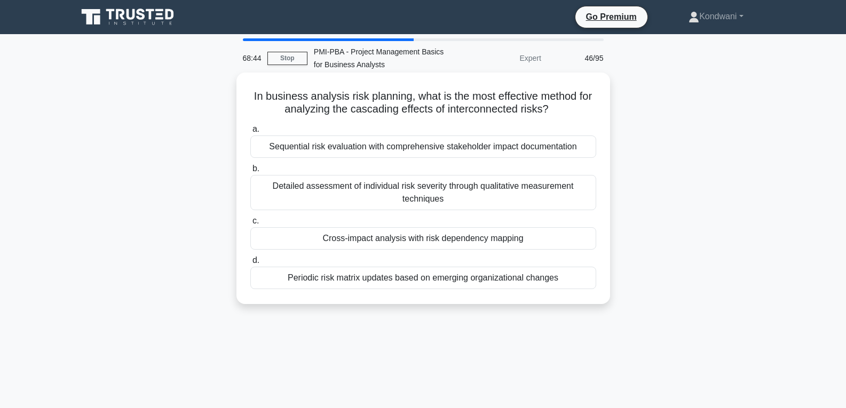
click at [544, 200] on div "Detailed assessment of individual risk severity through qualitative measurement…" at bounding box center [423, 192] width 346 height 35
click at [250, 172] on input "b. Detailed assessment of individual risk severity through qualitative measurem…" at bounding box center [250, 168] width 0 height 7
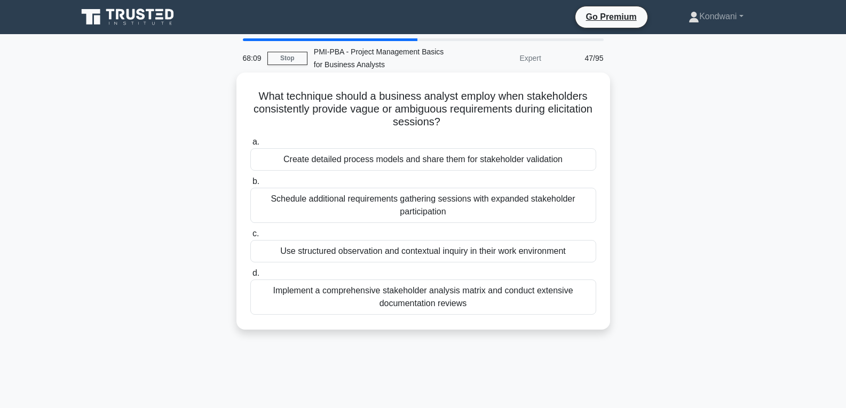
click at [540, 215] on div "Schedule additional requirements gathering sessions with expanded stakeholder p…" at bounding box center [423, 205] width 346 height 35
click at [250, 185] on input "b. Schedule additional requirements gathering sessions with expanded stakeholde…" at bounding box center [250, 181] width 0 height 7
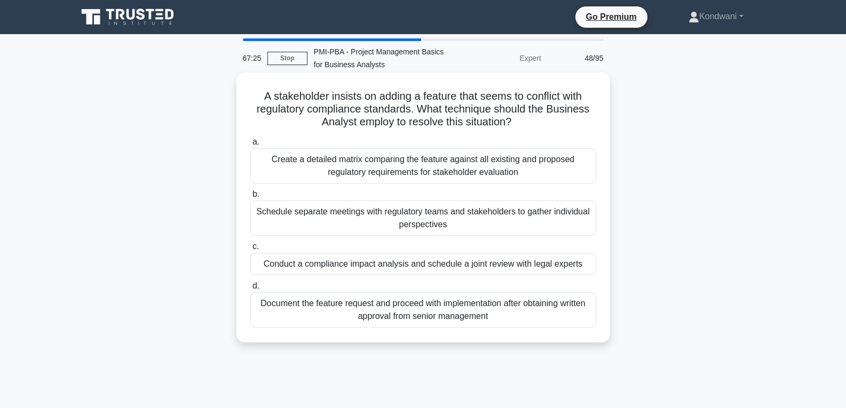
click at [492, 233] on div "Schedule separate meetings with regulatory teams and stakeholders to gather ind…" at bounding box center [423, 218] width 346 height 35
click at [250, 198] on input "b. Schedule separate meetings with regulatory teams and stakeholders to gather …" at bounding box center [250, 194] width 0 height 7
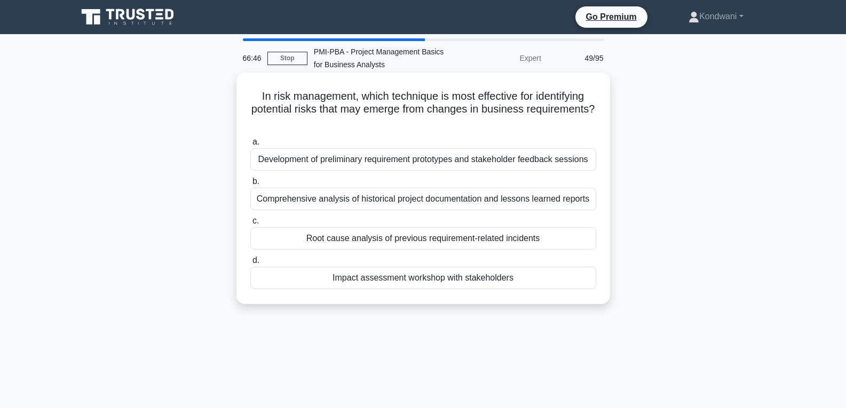
click at [559, 208] on div "Comprehensive analysis of historical project documentation and lessons learned …" at bounding box center [423, 199] width 346 height 22
click at [250, 185] on input "b. Comprehensive analysis of historical project documentation and lessons learn…" at bounding box center [250, 181] width 0 height 7
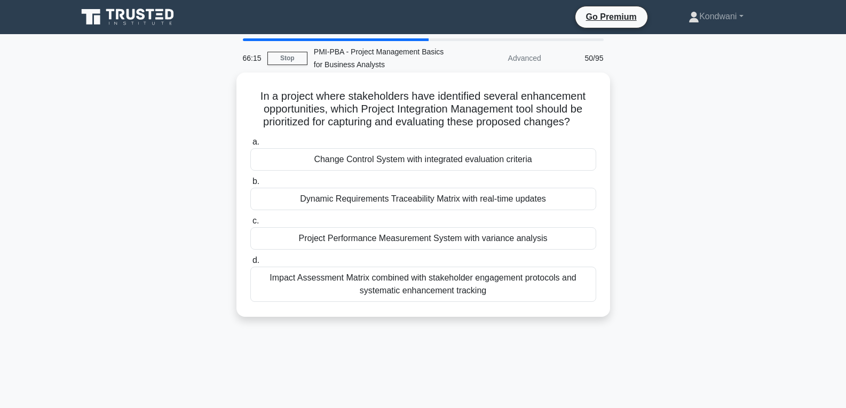
click at [569, 164] on div "Change Control System with integrated evaluation criteria" at bounding box center [423, 159] width 346 height 22
click at [250, 146] on input "a. Change Control System with integrated evaluation criteria" at bounding box center [250, 142] width 0 height 7
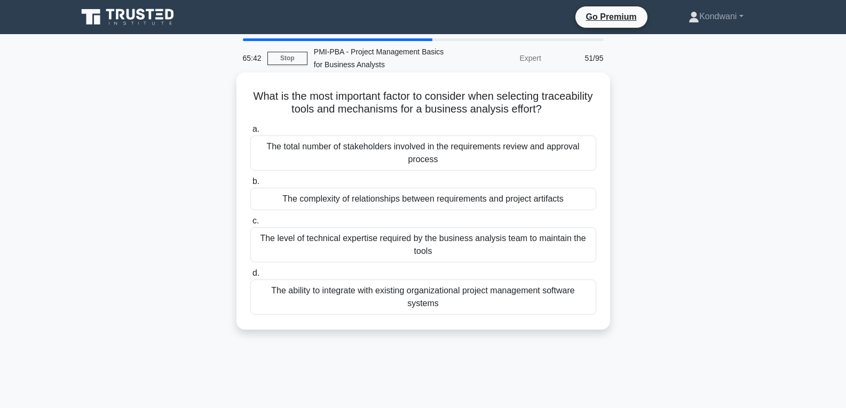
click at [577, 201] on div "The complexity of relationships between requirements and project artifacts" at bounding box center [423, 199] width 346 height 22
click at [250, 185] on input "b. The complexity of relationships between requirements and project artifacts" at bounding box center [250, 181] width 0 height 7
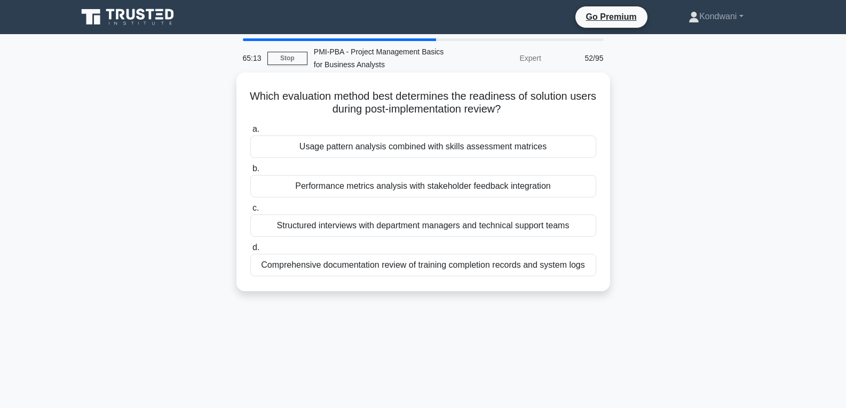
click at [573, 192] on div "Performance metrics analysis with stakeholder feedback integration" at bounding box center [423, 186] width 346 height 22
click at [250, 172] on input "b. Performance metrics analysis with stakeholder feedback integration" at bounding box center [250, 168] width 0 height 7
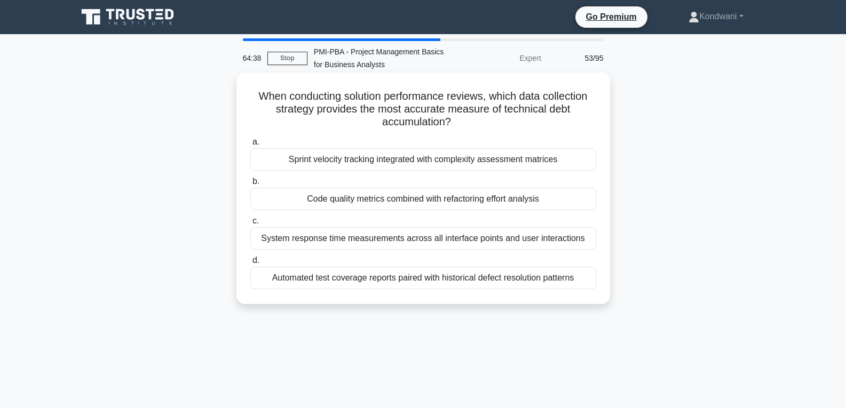
click at [485, 283] on div "Automated test coverage reports paired with historical defect resolution patter…" at bounding box center [423, 278] width 346 height 22
click at [250, 264] on input "d. Automated test coverage reports paired with historical defect resolution pat…" at bounding box center [250, 260] width 0 height 7
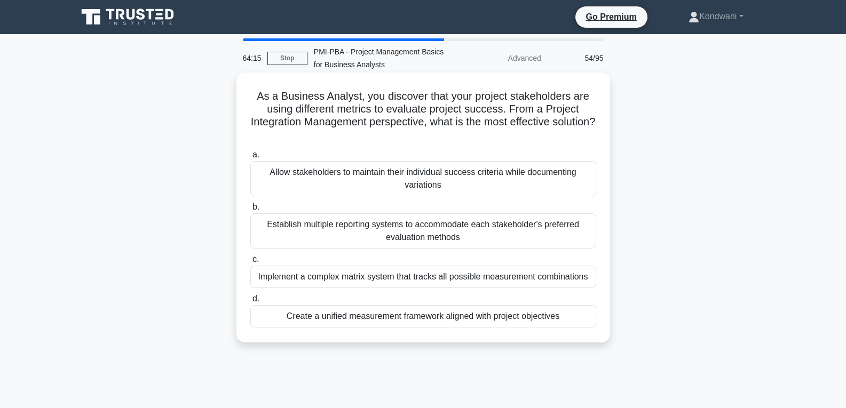
click at [511, 321] on div "Create a unified measurement framework aligned with project objectives" at bounding box center [423, 316] width 346 height 22
click at [250, 303] on input "d. Create a unified measurement framework aligned with project objectives" at bounding box center [250, 299] width 0 height 7
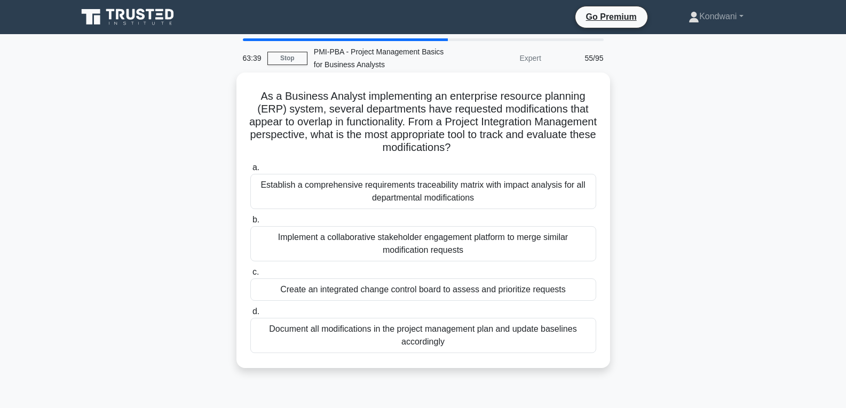
click at [476, 343] on div "Document all modifications in the project management plan and update baselines …" at bounding box center [423, 335] width 346 height 35
click at [250, 315] on input "d. Document all modifications in the project management plan and update baselin…" at bounding box center [250, 311] width 0 height 7
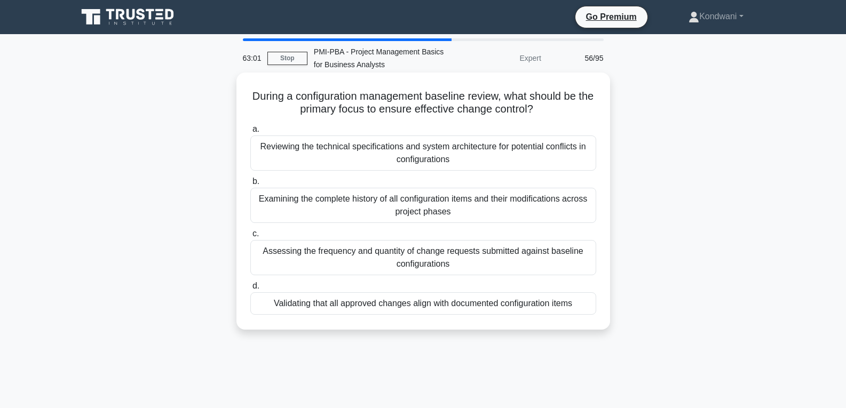
click at [480, 312] on div "Validating that all approved changes align with documented configuration items" at bounding box center [423, 303] width 346 height 22
click at [250, 290] on input "d. Validating that all approved changes align with documented configuration ite…" at bounding box center [250, 286] width 0 height 7
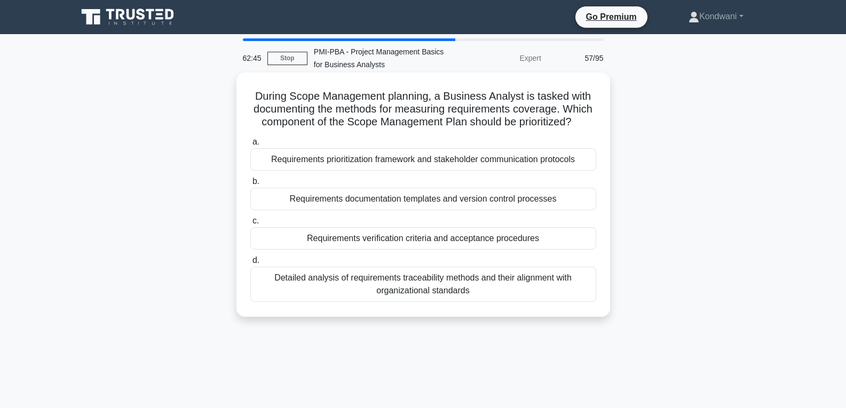
click at [471, 250] on div "Requirements verification criteria and acceptance procedures" at bounding box center [423, 238] width 346 height 22
click at [250, 225] on input "c. Requirements verification criteria and acceptance procedures" at bounding box center [250, 221] width 0 height 7
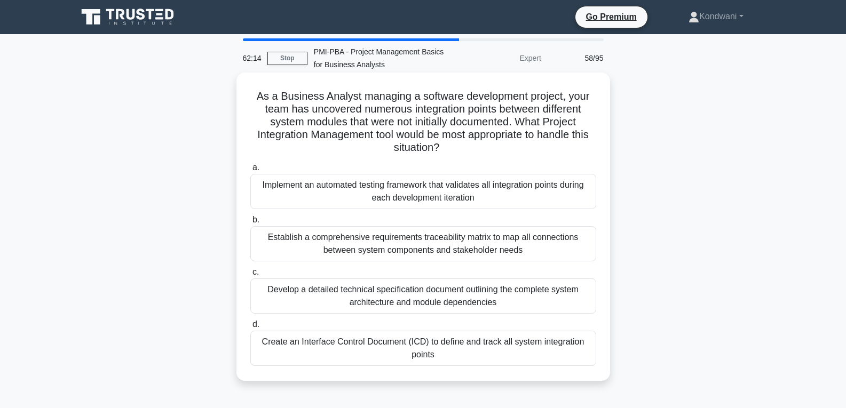
click at [582, 351] on div "Create an Interface Control Document (ICD) to define and track all system integ…" at bounding box center [423, 348] width 346 height 35
click at [250, 328] on input "d. Create an Interface Control Document (ICD) to define and track all system in…" at bounding box center [250, 324] width 0 height 7
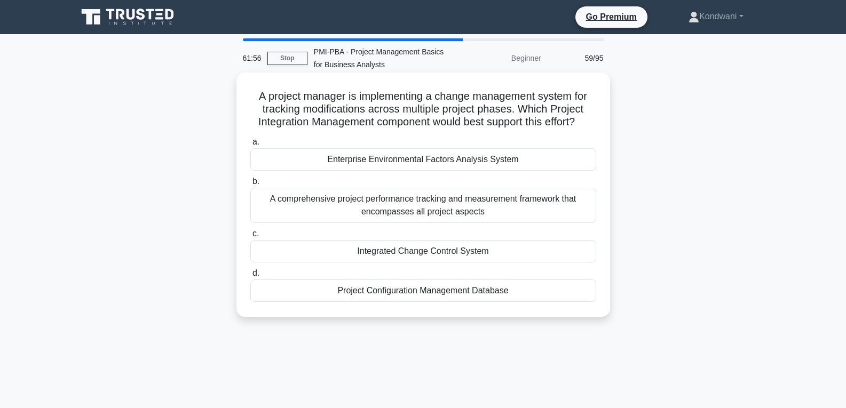
click at [527, 263] on div "Integrated Change Control System" at bounding box center [423, 251] width 346 height 22
click at [250, 237] on input "c. Integrated Change Control System" at bounding box center [250, 234] width 0 height 7
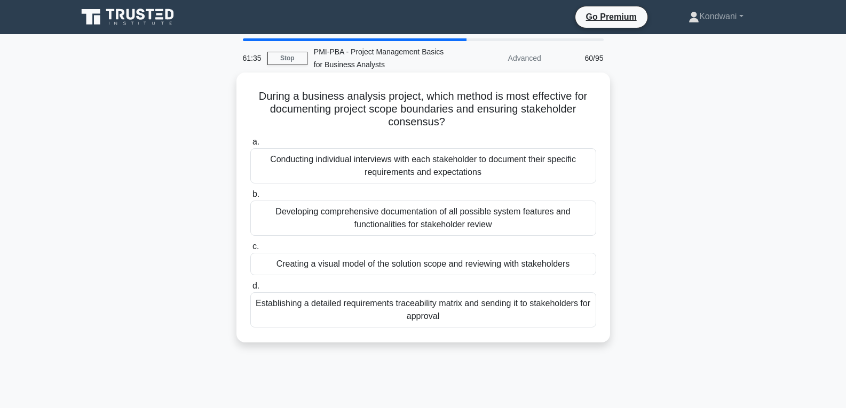
click at [520, 320] on div "Establishing a detailed requirements traceability matrix and sending it to stak…" at bounding box center [423, 309] width 346 height 35
click at [250, 290] on input "d. Establishing a detailed requirements traceability matrix and sending it to s…" at bounding box center [250, 286] width 0 height 7
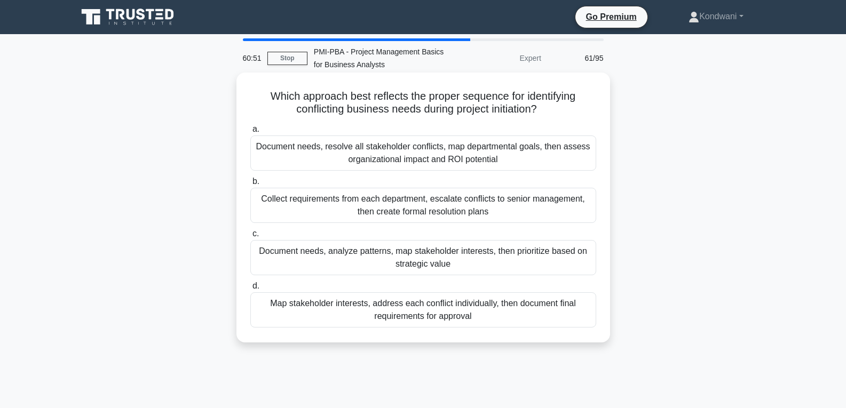
click at [493, 264] on div "Document needs, analyze patterns, map stakeholder interests, then prioritize ba…" at bounding box center [423, 257] width 346 height 35
click at [250, 237] on input "c. Document needs, analyze patterns, map stakeholder interests, then prioritize…" at bounding box center [250, 234] width 0 height 7
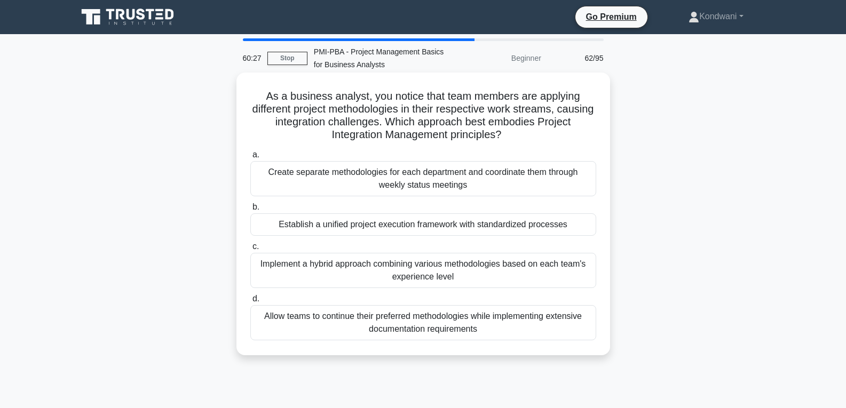
click at [557, 281] on div "Implement a hybrid approach combining various methodologies based on each team'…" at bounding box center [423, 270] width 346 height 35
click at [250, 250] on input "c. Implement a hybrid approach combining various methodologies based on each te…" at bounding box center [250, 246] width 0 height 7
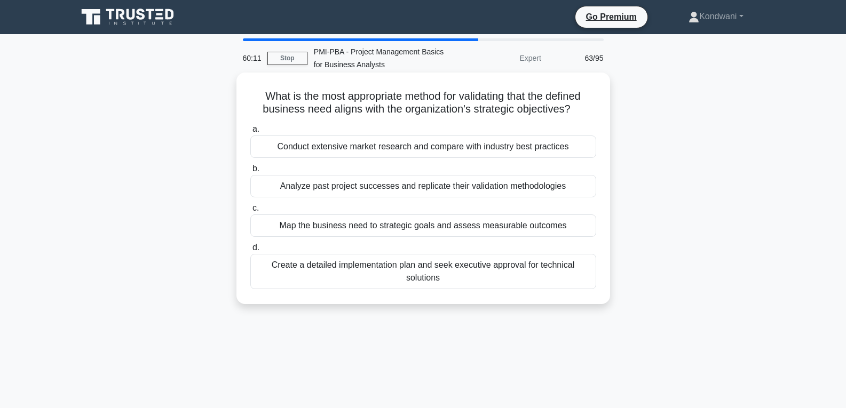
click at [540, 232] on div "Map the business need to strategic goals and assess measurable outcomes" at bounding box center [423, 226] width 346 height 22
click at [250, 212] on input "c. Map the business need to strategic goals and assess measurable outcomes" at bounding box center [250, 208] width 0 height 7
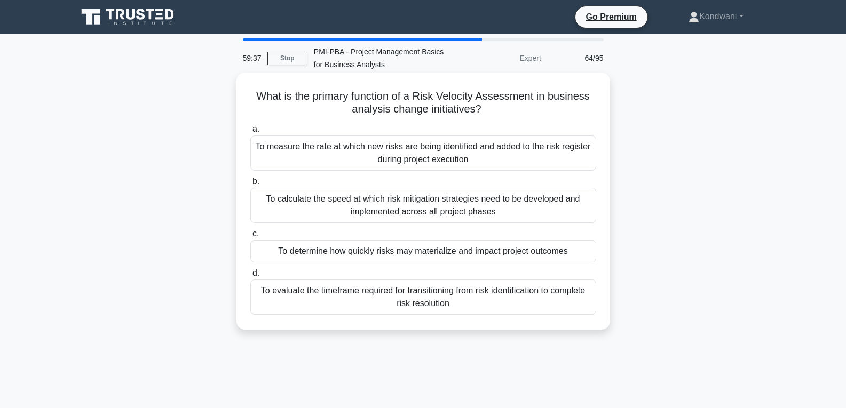
click at [537, 303] on div "To evaluate the timeframe required for transitioning from risk identification t…" at bounding box center [423, 297] width 346 height 35
click at [250, 277] on input "d. To evaluate the timeframe required for transitioning from risk identificatio…" at bounding box center [250, 273] width 0 height 7
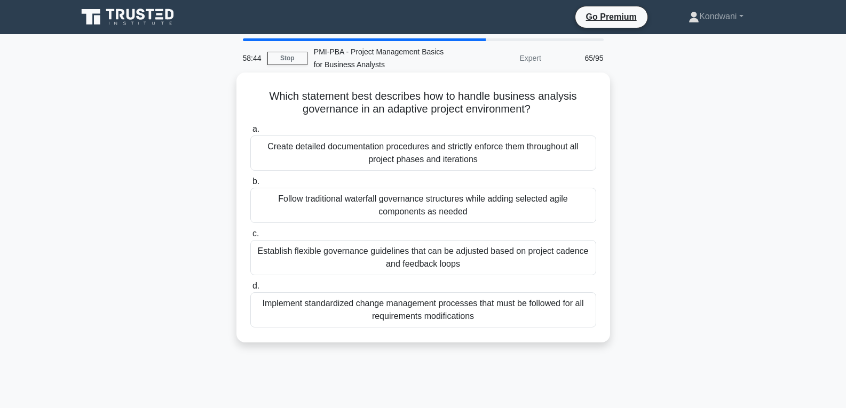
click at [524, 265] on div "Establish flexible governance guidelines that can be adjusted based on project …" at bounding box center [423, 257] width 346 height 35
click at [250, 237] on input "c. Establish flexible governance guidelines that can be adjusted based on proje…" at bounding box center [250, 234] width 0 height 7
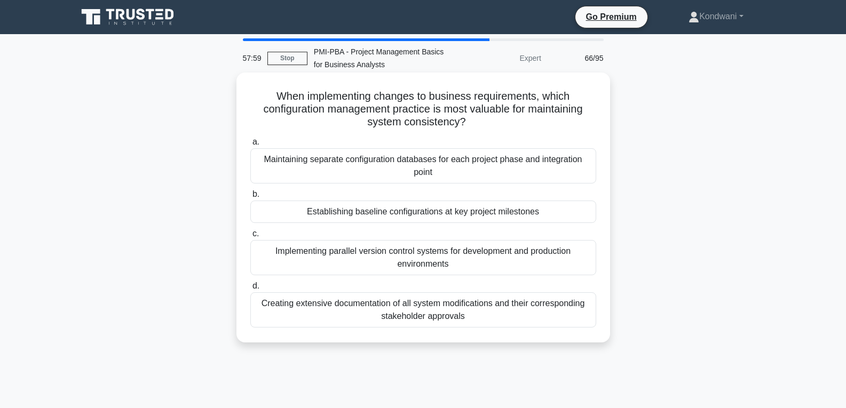
click at [522, 272] on div "Implementing parallel version control systems for development and production en…" at bounding box center [423, 257] width 346 height 35
click at [250, 237] on input "c. Implementing parallel version control systems for development and production…" at bounding box center [250, 234] width 0 height 7
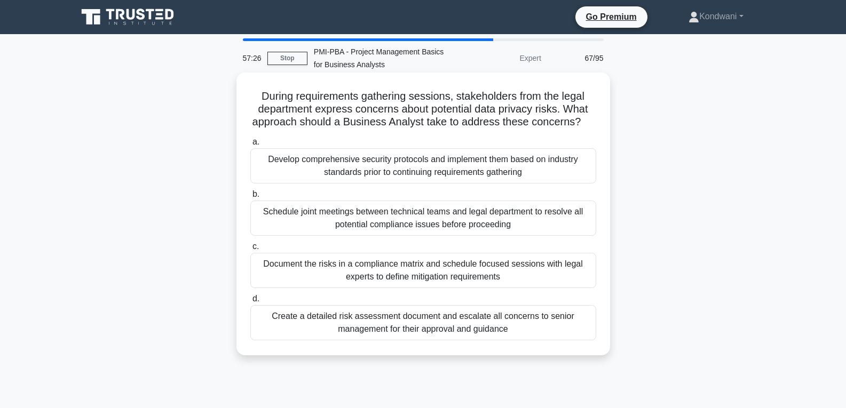
click at [527, 223] on div "Schedule joint meetings between technical teams and legal department to resolve…" at bounding box center [423, 218] width 346 height 35
click at [250, 198] on input "b. Schedule joint meetings between technical teams and legal department to reso…" at bounding box center [250, 194] width 0 height 7
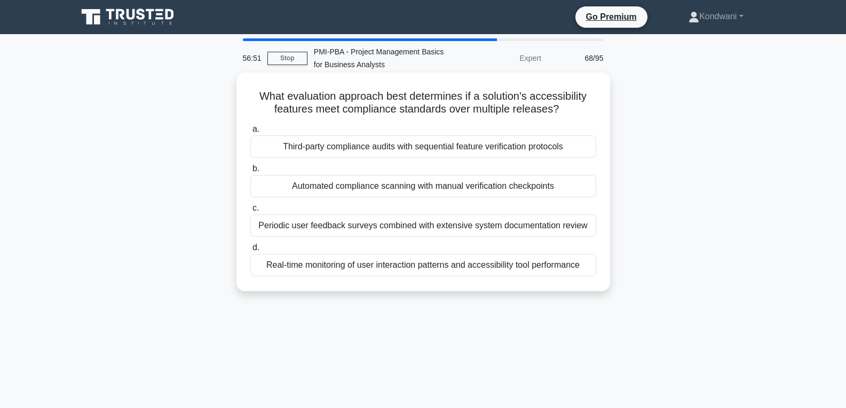
click at [451, 148] on div "Third-party compliance audits with sequential feature verification protocols" at bounding box center [423, 147] width 346 height 22
click at [250, 133] on input "a. Third-party compliance audits with sequential feature verification protocols" at bounding box center [250, 129] width 0 height 7
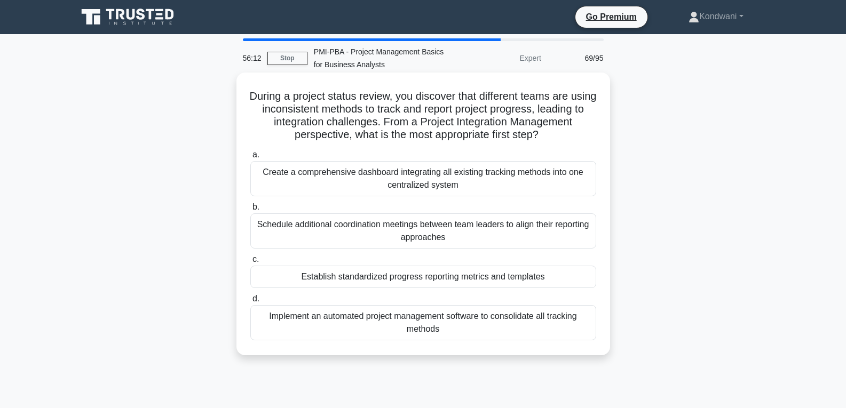
click at [517, 336] on div "Implement an automated project management software to consolidate all tracking …" at bounding box center [423, 322] width 346 height 35
click at [250, 303] on input "d. Implement an automated project management software to consolidate all tracki…" at bounding box center [250, 299] width 0 height 7
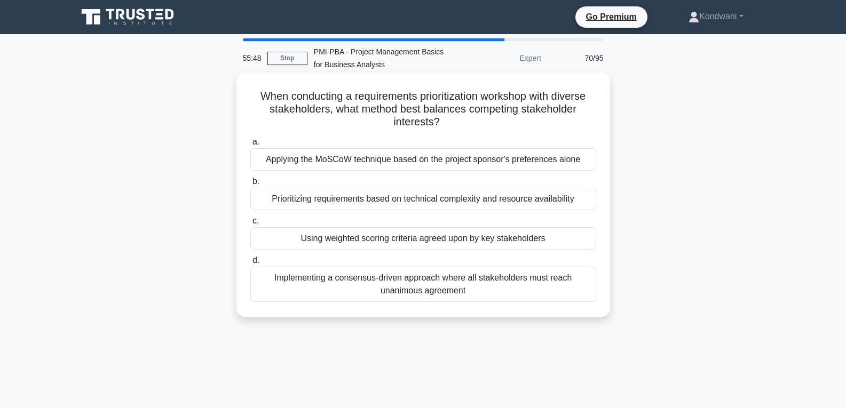
click at [498, 293] on div "Implementing a consensus-driven approach where all stakeholders must reach unan…" at bounding box center [423, 284] width 346 height 35
click at [250, 264] on input "d. Implementing a consensus-driven approach where all stakeholders must reach u…" at bounding box center [250, 260] width 0 height 7
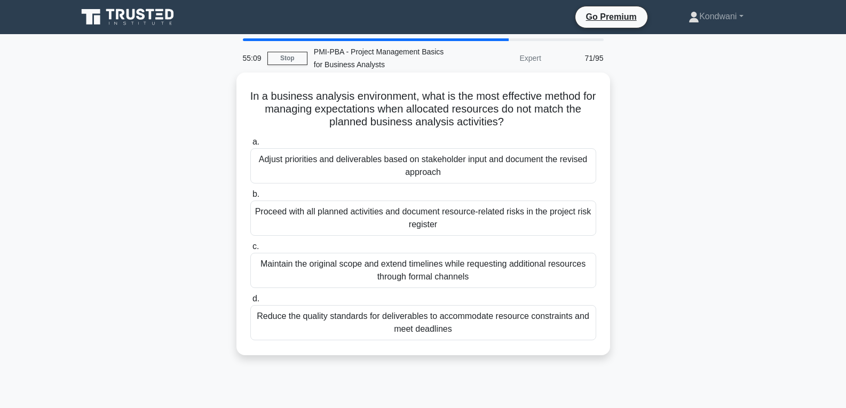
click at [519, 282] on div "Maintain the original scope and extend timelines while requesting additional re…" at bounding box center [423, 270] width 346 height 35
click at [250, 250] on input "c. Maintain the original scope and extend timelines while requesting additional…" at bounding box center [250, 246] width 0 height 7
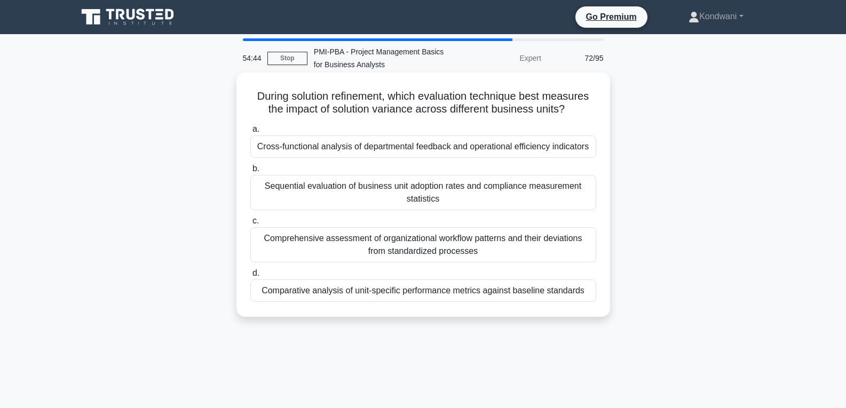
click at [559, 296] on div "Comparative analysis of unit-specific performance metrics against baseline stan…" at bounding box center [423, 291] width 346 height 22
click at [250, 277] on input "d. Comparative analysis of unit-specific performance metrics against baseline s…" at bounding box center [250, 273] width 0 height 7
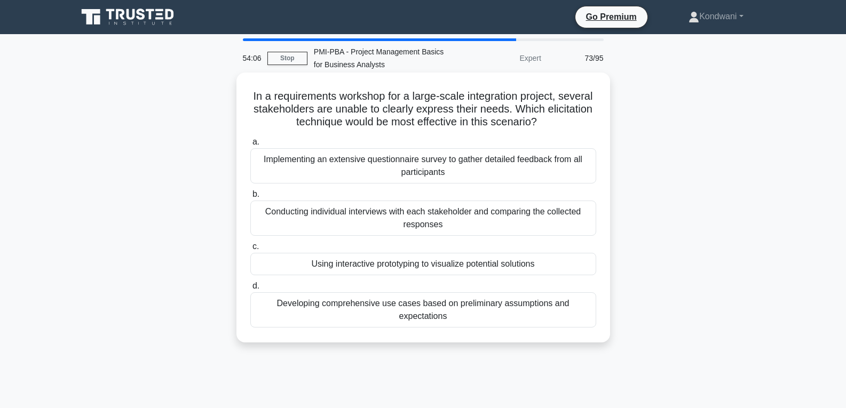
click at [537, 316] on div "Developing comprehensive use cases based on preliminary assumptions and expecta…" at bounding box center [423, 309] width 346 height 35
click at [250, 290] on input "d. Developing comprehensive use cases based on preliminary assumptions and expe…" at bounding box center [250, 286] width 0 height 7
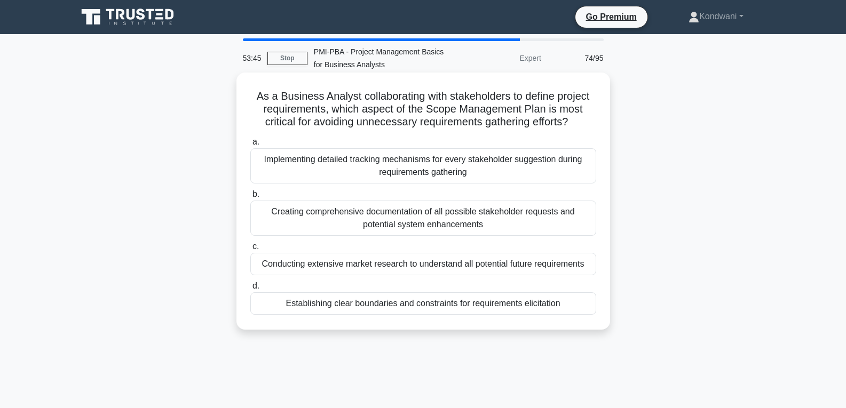
click at [576, 304] on div "Establishing clear boundaries and constraints for requirements elicitation" at bounding box center [423, 303] width 346 height 22
click at [250, 290] on input "d. Establishing clear boundaries and constraints for requirements elicitation" at bounding box center [250, 286] width 0 height 7
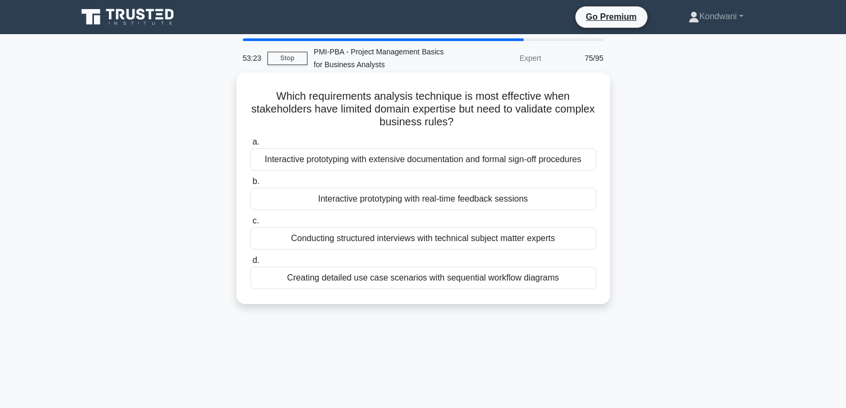
click at [565, 247] on div "Conducting structured interviews with technical subject matter experts" at bounding box center [423, 238] width 346 height 22
click at [250, 225] on input "c. Conducting structured interviews with technical subject matter experts" at bounding box center [250, 221] width 0 height 7
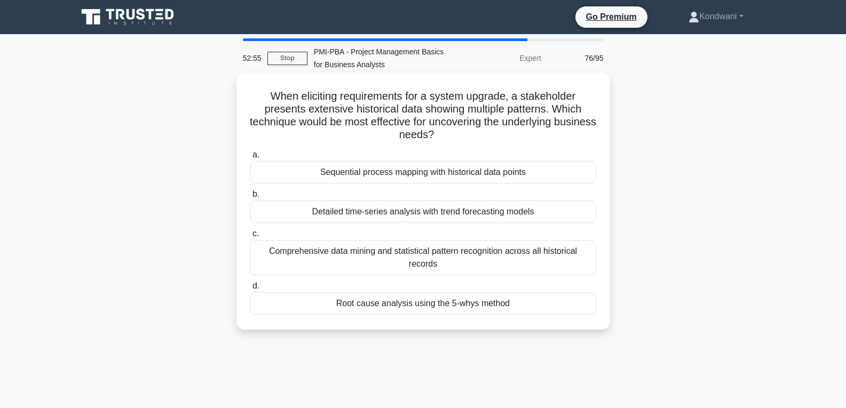
click at [553, 306] on div "Root cause analysis using the 5-whys method" at bounding box center [423, 303] width 346 height 22
click at [250, 290] on input "d. Root cause analysis using the 5-whys method" at bounding box center [250, 286] width 0 height 7
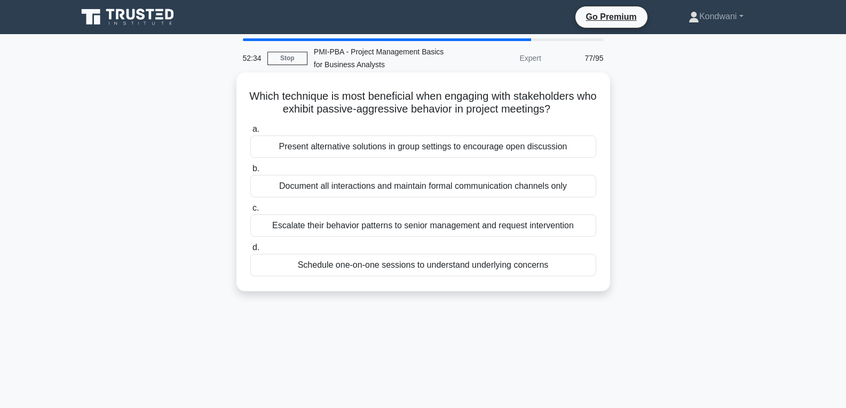
click at [566, 271] on div "Schedule one-on-one sessions to understand underlying concerns" at bounding box center [423, 265] width 346 height 22
click at [250, 251] on input "d. Schedule one-on-one sessions to understand underlying concerns" at bounding box center [250, 247] width 0 height 7
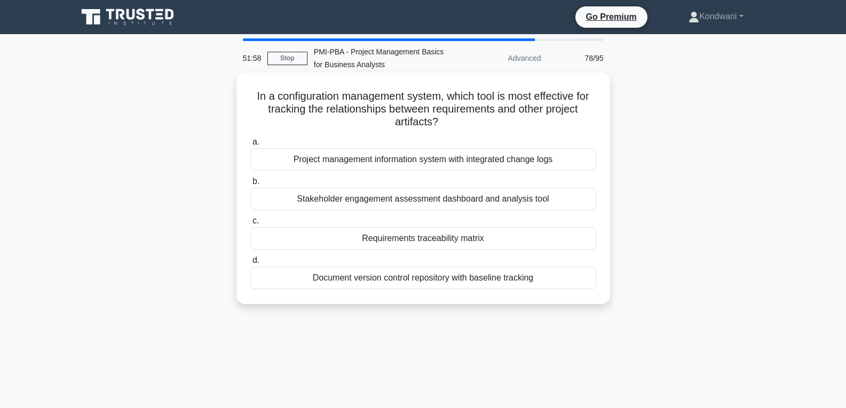
click at [535, 239] on div "Requirements traceability matrix" at bounding box center [423, 238] width 346 height 22
click at [250, 225] on input "c. Requirements traceability matrix" at bounding box center [250, 221] width 0 height 7
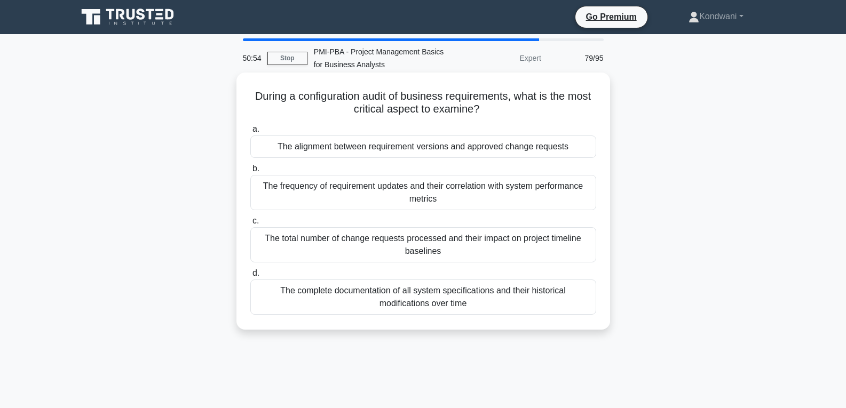
click at [531, 248] on div "The total number of change requests processed and their impact on project timel…" at bounding box center [423, 244] width 346 height 35
click at [250, 225] on input "c. The total number of change requests processed and their impact on project ti…" at bounding box center [250, 221] width 0 height 7
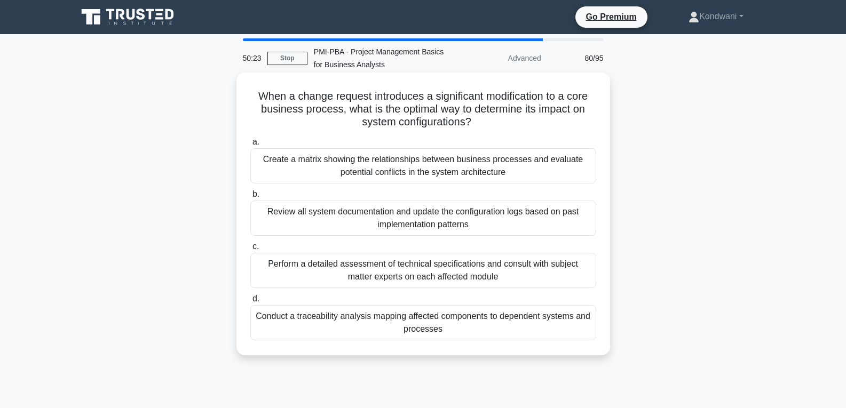
click at [517, 336] on div "Conduct a traceability analysis mapping affected components to dependent system…" at bounding box center [423, 322] width 346 height 35
click at [250, 303] on input "d. Conduct a traceability analysis mapping affected components to dependent sys…" at bounding box center [250, 299] width 0 height 7
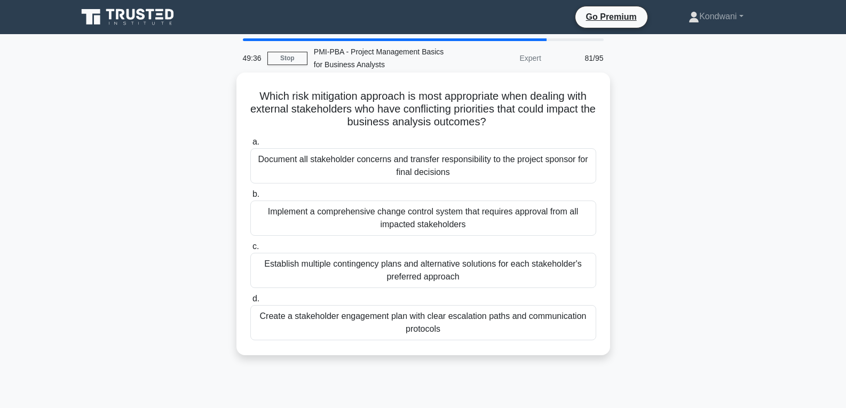
click at [551, 231] on div "Implement a comprehensive change control system that requires approval from all…" at bounding box center [423, 218] width 346 height 35
click at [250, 198] on input "b. Implement a comprehensive change control system that requires approval from …" at bounding box center [250, 194] width 0 height 7
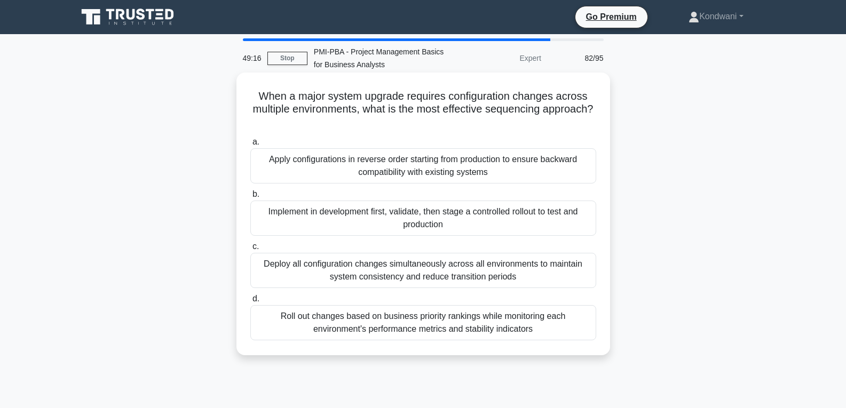
click at [536, 230] on div "Implement in development first, validate, then stage a controlled rollout to te…" at bounding box center [423, 218] width 346 height 35
click at [250, 198] on input "b. Implement in development first, validate, then stage a controlled rollout to…" at bounding box center [250, 194] width 0 height 7
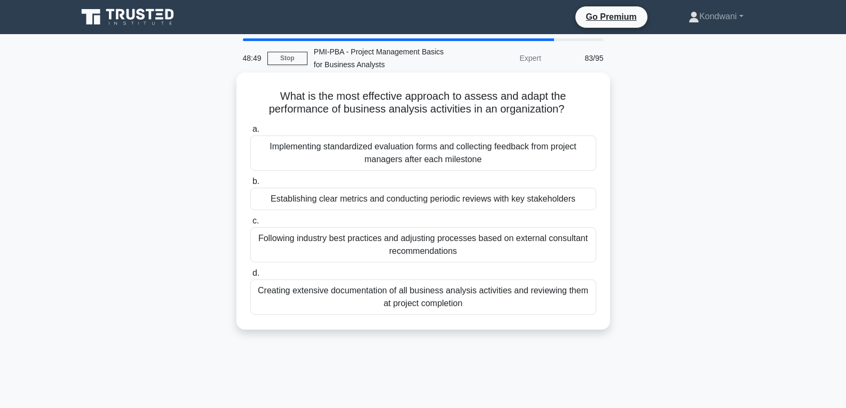
click at [535, 248] on div "Following industry best practices and adjusting processes based on external con…" at bounding box center [423, 244] width 346 height 35
click at [250, 225] on input "c. Following industry best practices and adjusting processes based on external …" at bounding box center [250, 221] width 0 height 7
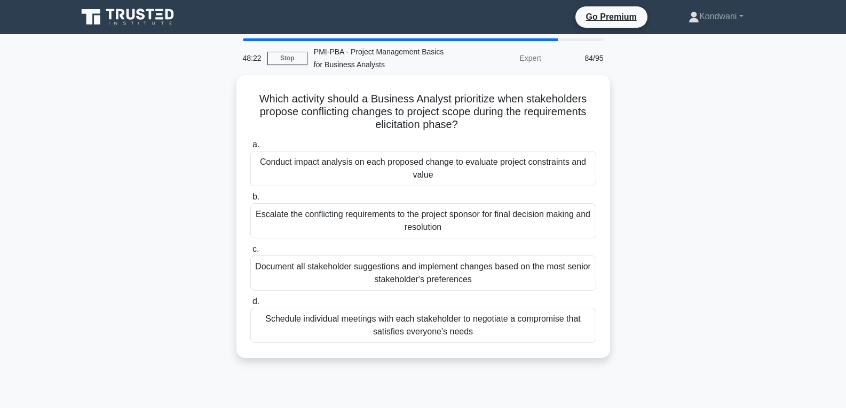
click at [549, 332] on div "Schedule individual meetings with each stakeholder to negotiate a compromise th…" at bounding box center [423, 325] width 346 height 35
click at [250, 305] on input "d. Schedule individual meetings with each stakeholder to negotiate a compromise…" at bounding box center [250, 301] width 0 height 7
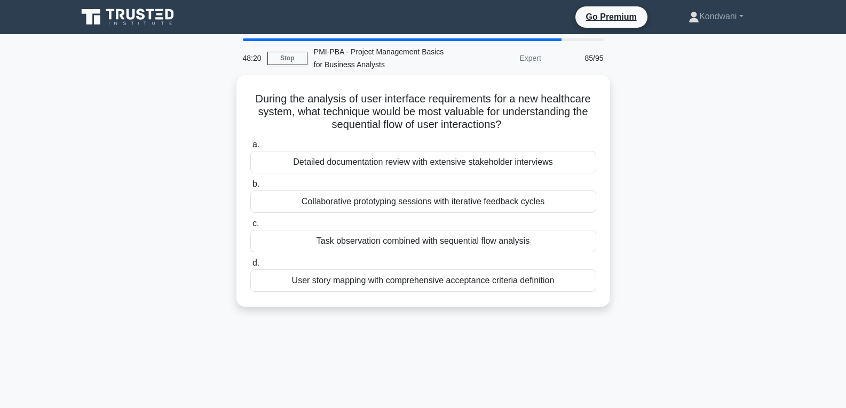
drag, startPoint x: 549, startPoint y: 332, endPoint x: 496, endPoint y: 324, distance: 53.5
click at [496, 324] on div "48:20 Stop PMI-PBA - Project Management Basics for Business Analysts Expert 85/…" at bounding box center [423, 305] width 704 height 534
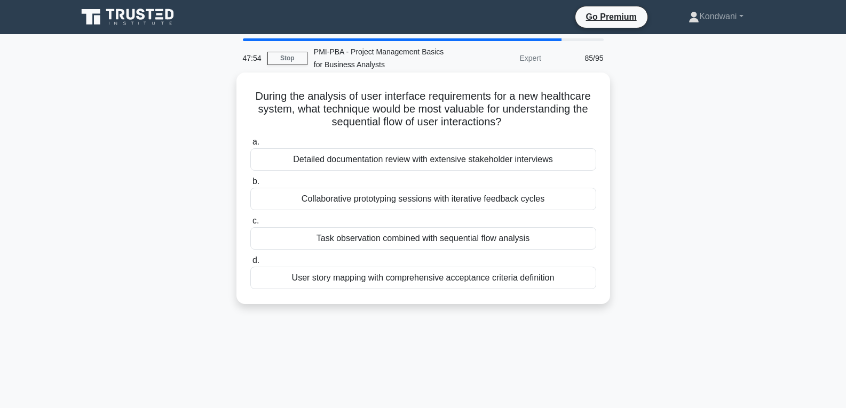
click at [569, 284] on div "User story mapping with comprehensive acceptance criteria definition" at bounding box center [423, 278] width 346 height 22
click at [250, 264] on input "d. User story mapping with comprehensive acceptance criteria definition" at bounding box center [250, 260] width 0 height 7
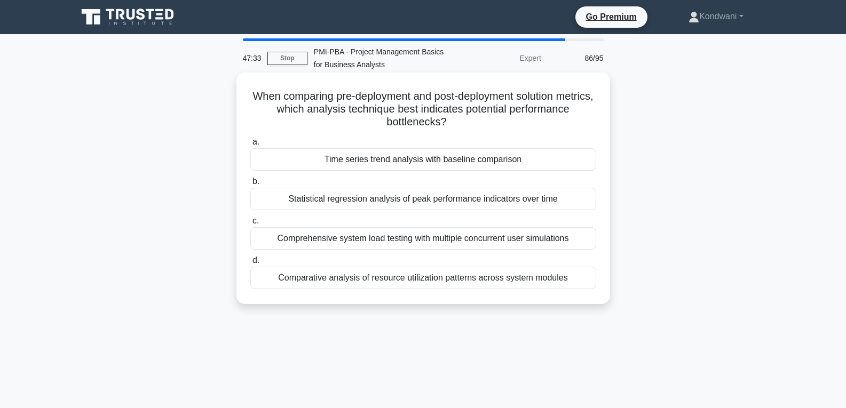
click at [550, 241] on div "Comprehensive system load testing with multiple concurrent user simulations" at bounding box center [423, 238] width 346 height 22
click at [250, 225] on input "c. Comprehensive system load testing with multiple concurrent user simulations" at bounding box center [250, 221] width 0 height 7
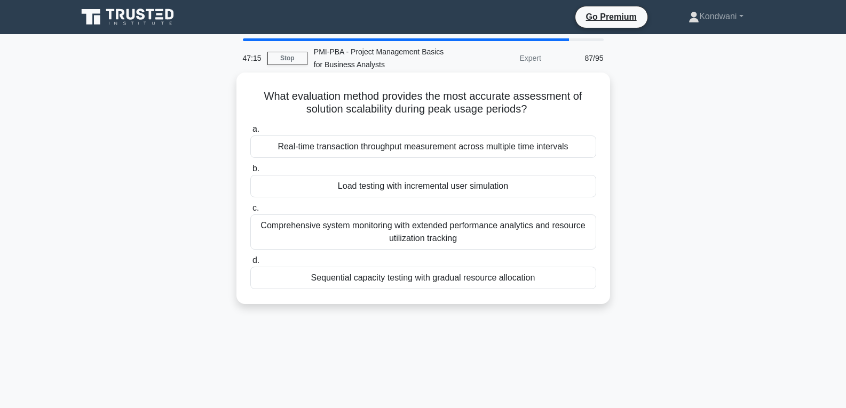
click at [558, 273] on div "Sequential capacity testing with gradual resource allocation" at bounding box center [423, 278] width 346 height 22
click at [250, 264] on input "d. Sequential capacity testing with gradual resource allocation" at bounding box center [250, 260] width 0 height 7
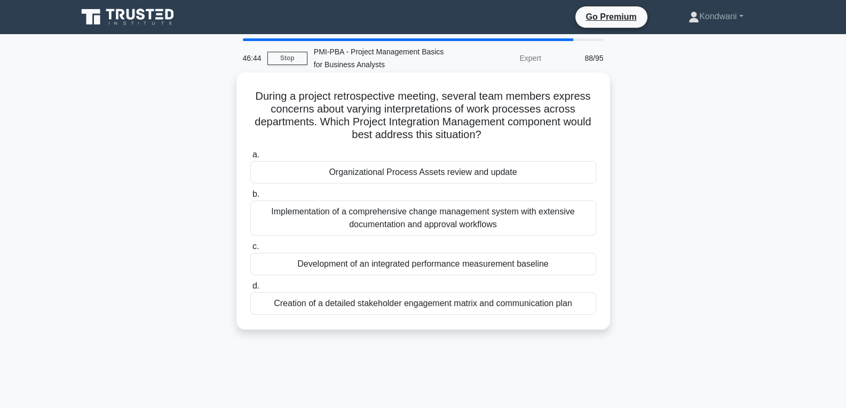
click at [557, 267] on div "Development of an integrated performance measurement baseline" at bounding box center [423, 264] width 346 height 22
click at [250, 250] on input "c. Development of an integrated performance measurement baseline" at bounding box center [250, 246] width 0 height 7
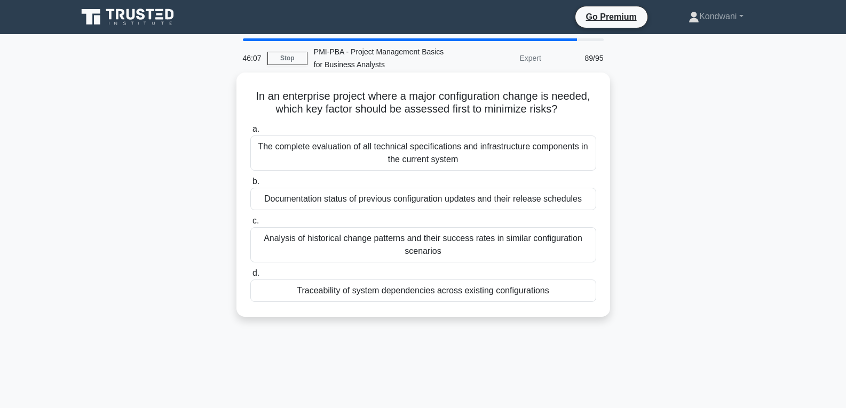
click at [573, 290] on div "Traceability of system dependencies across existing configurations" at bounding box center [423, 291] width 346 height 22
click at [250, 277] on input "d. Traceability of system dependencies across existing configurations" at bounding box center [250, 273] width 0 height 7
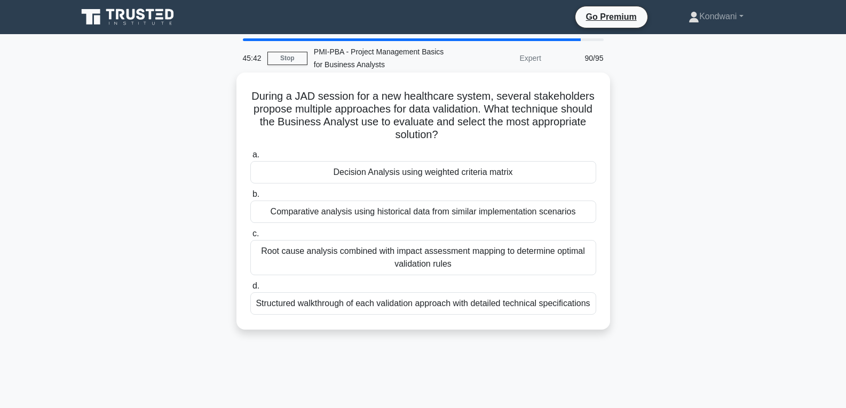
click at [536, 309] on div "Structured walkthrough of each validation approach with detailed technical spec…" at bounding box center [423, 303] width 346 height 22
click at [250, 290] on input "d. Structured walkthrough of each validation approach with detailed technical s…" at bounding box center [250, 286] width 0 height 7
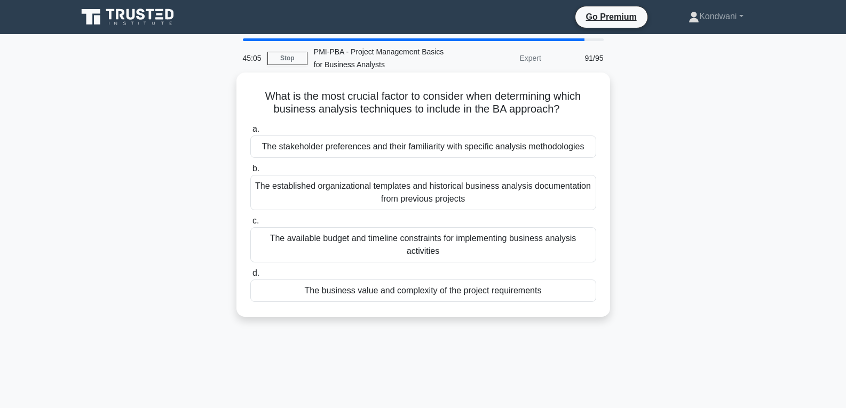
click at [538, 252] on div "The available budget and timeline constraints for implementing business analysi…" at bounding box center [423, 244] width 346 height 35
click at [250, 225] on input "c. The available budget and timeline constraints for implementing business anal…" at bounding box center [250, 221] width 0 height 7
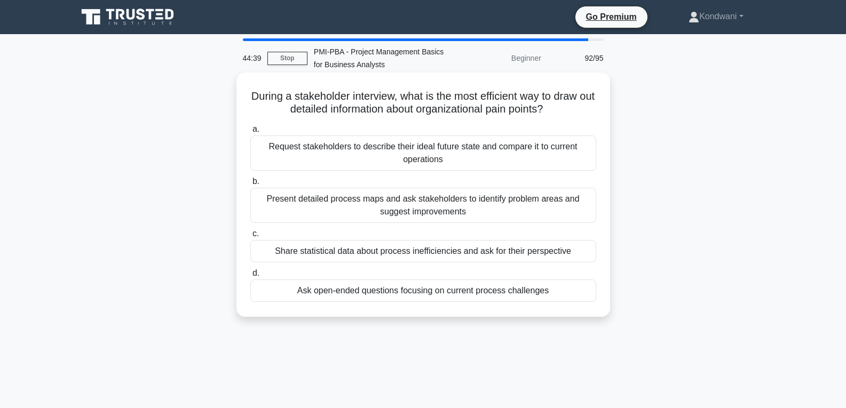
click at [537, 257] on div "Share statistical data about process inefficiencies and ask for their perspecti…" at bounding box center [423, 251] width 346 height 22
click at [250, 237] on input "c. Share statistical data about process inefficiencies and ask for their perspe…" at bounding box center [250, 234] width 0 height 7
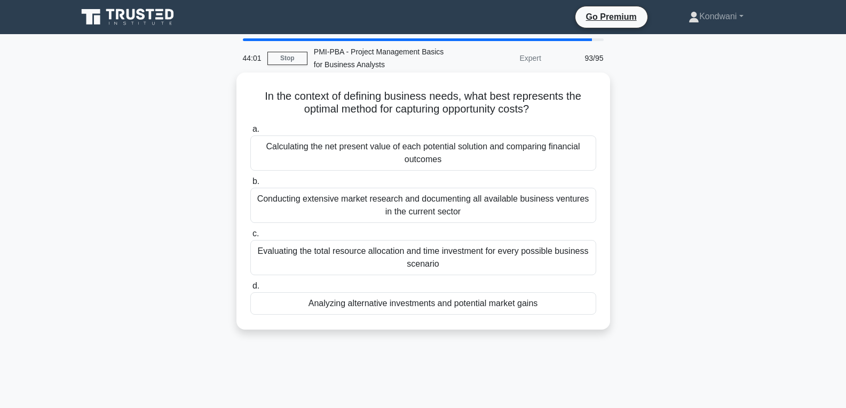
click at [372, 161] on div "Calculating the net present value of each potential solution and comparing fina…" at bounding box center [423, 153] width 346 height 35
click at [250, 133] on input "a. Calculating the net present value of each potential solution and comparing f…" at bounding box center [250, 129] width 0 height 7
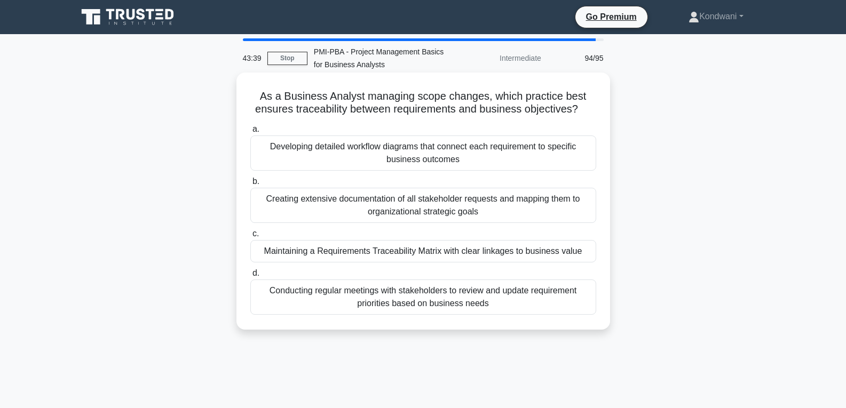
click at [476, 258] on div "Maintaining a Requirements Traceability Matrix with clear linkages to business …" at bounding box center [423, 251] width 346 height 22
click at [250, 237] on input "c. Maintaining a Requirements Traceability Matrix with clear linkages to busine…" at bounding box center [250, 234] width 0 height 7
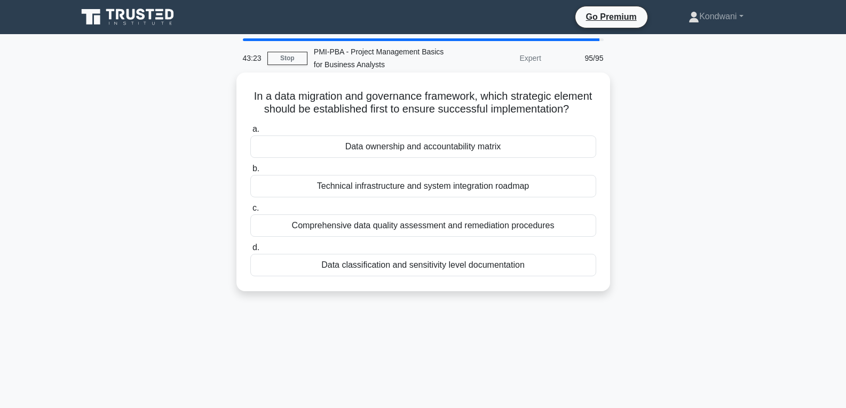
click at [559, 276] on div "Data classification and sensitivity level documentation" at bounding box center [423, 265] width 346 height 22
click at [250, 251] on input "d. Data classification and sensitivity level documentation" at bounding box center [250, 247] width 0 height 7
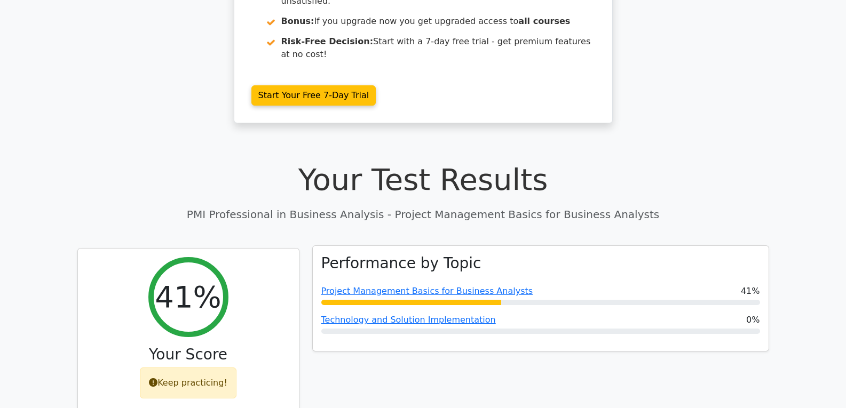
scroll to position [213, 0]
